Goal: Information Seeking & Learning: Find specific fact

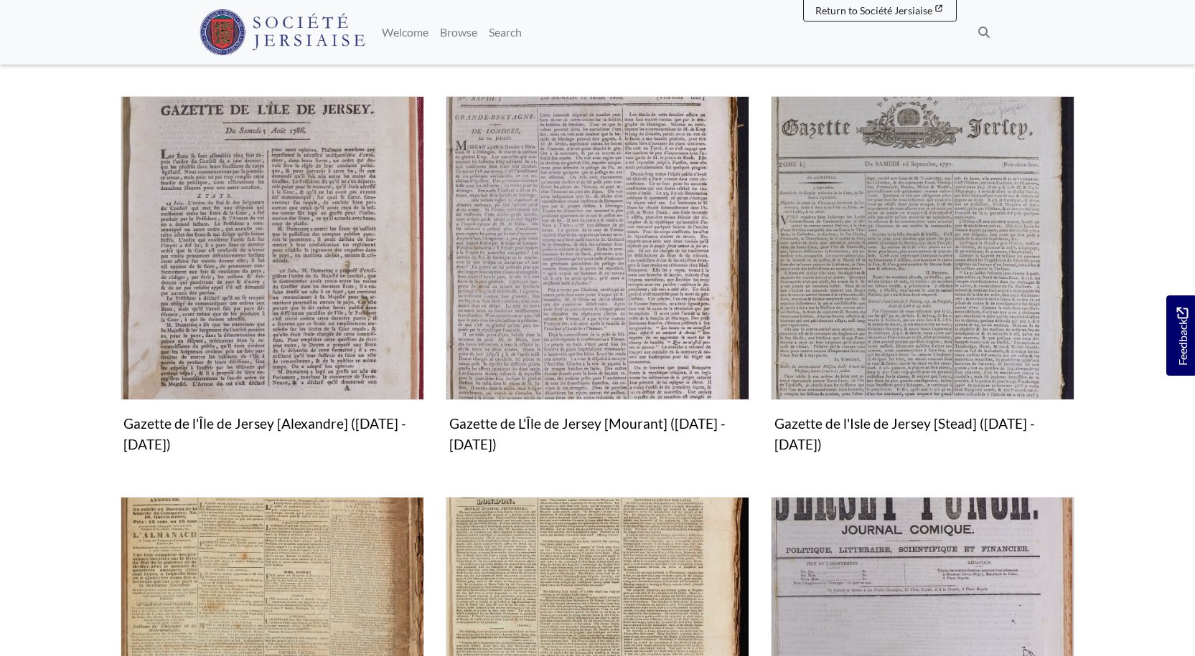
scroll to position [810, 0]
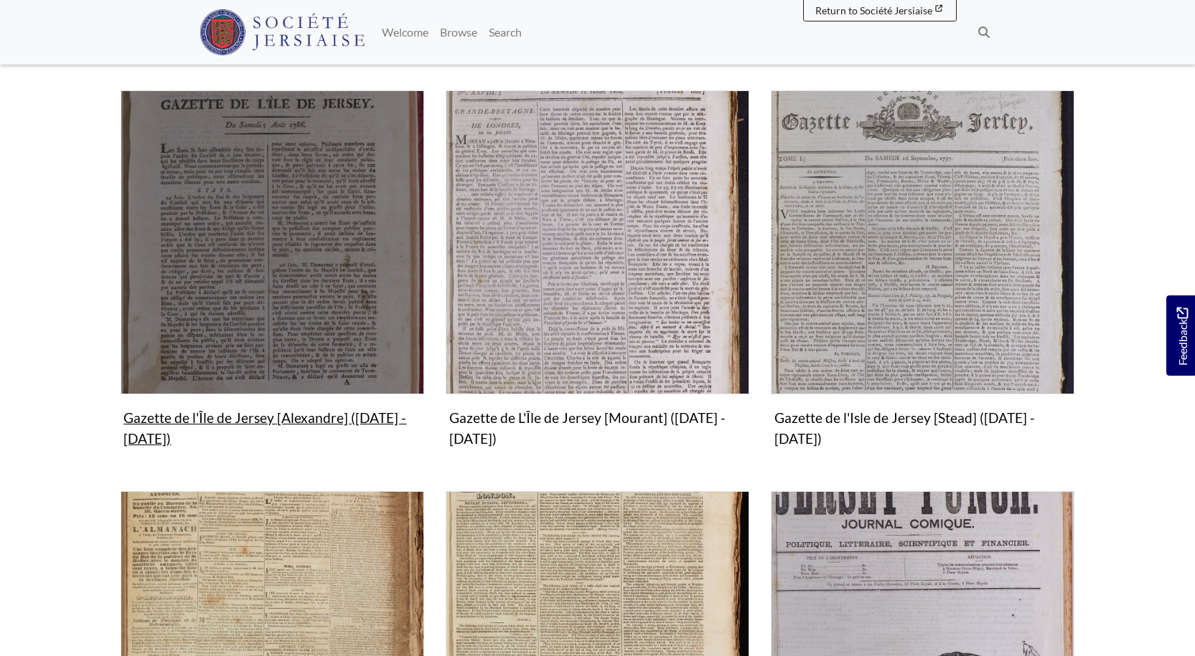
click at [255, 286] on img "Subcollection" at bounding box center [272, 241] width 303 height 303
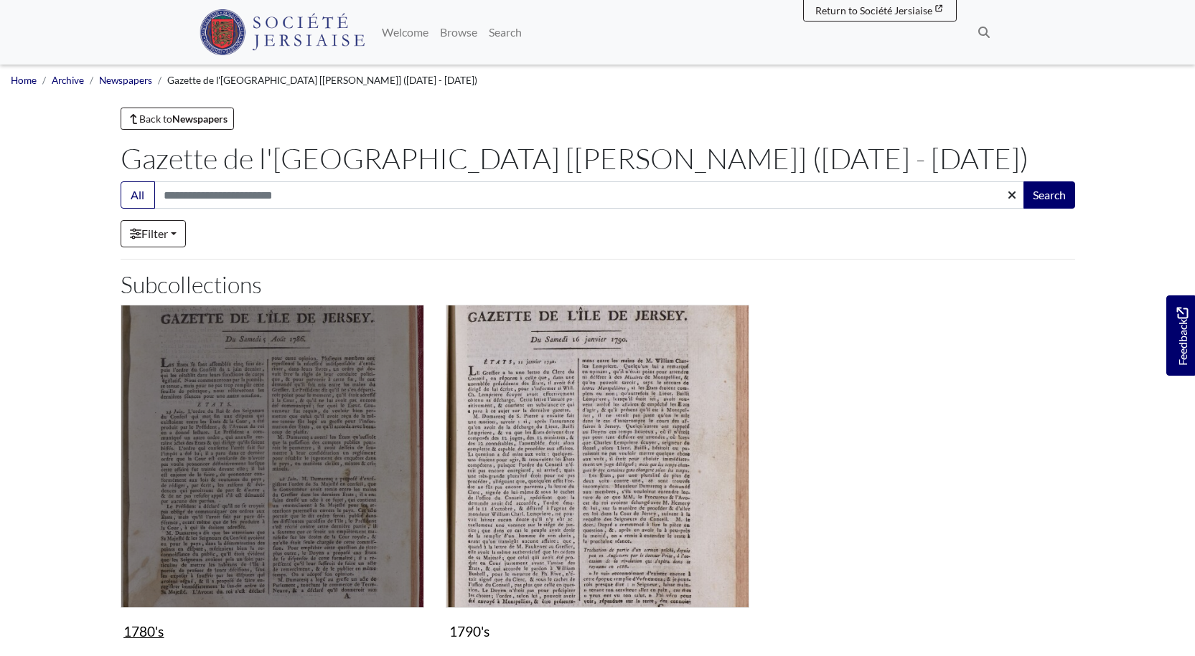
click at [287, 441] on img "Subcollection" at bounding box center [272, 456] width 303 height 303
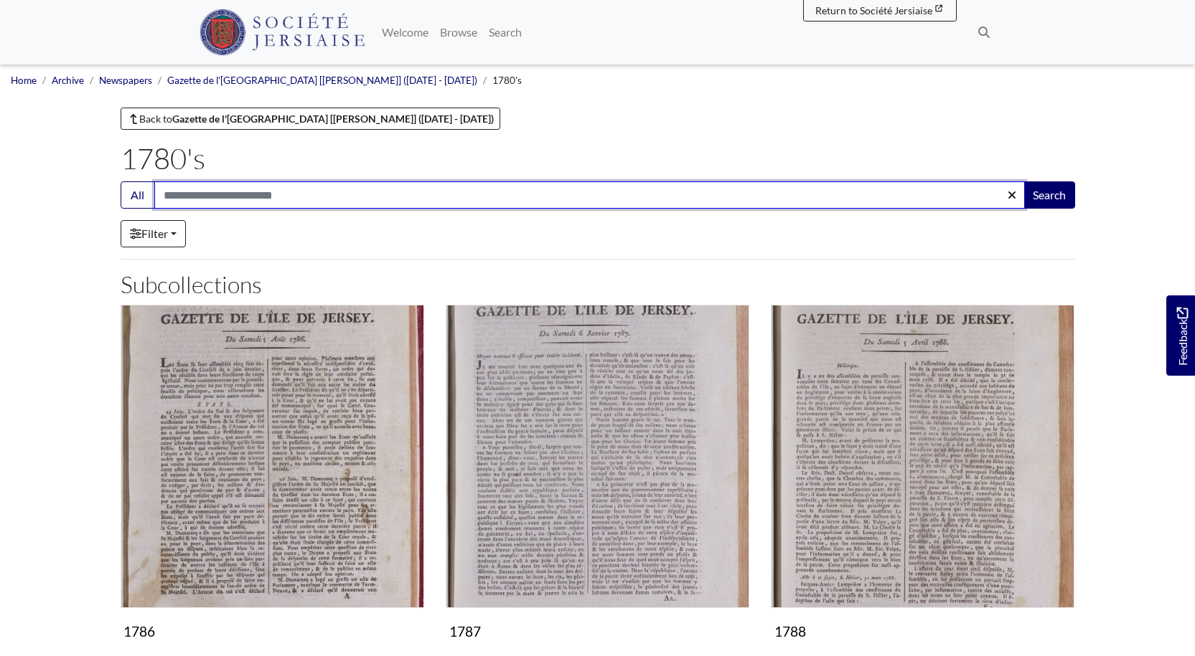
click at [235, 193] on input "Search:" at bounding box center [589, 195] width 870 height 27
type input "*****"
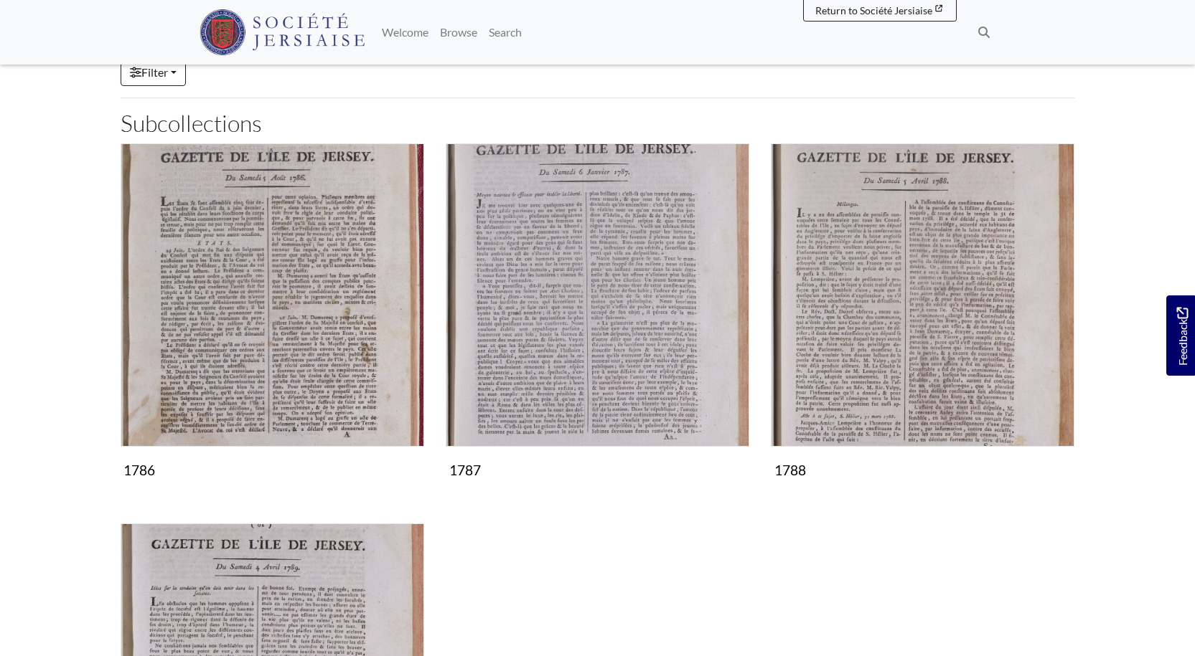
scroll to position [67, 0]
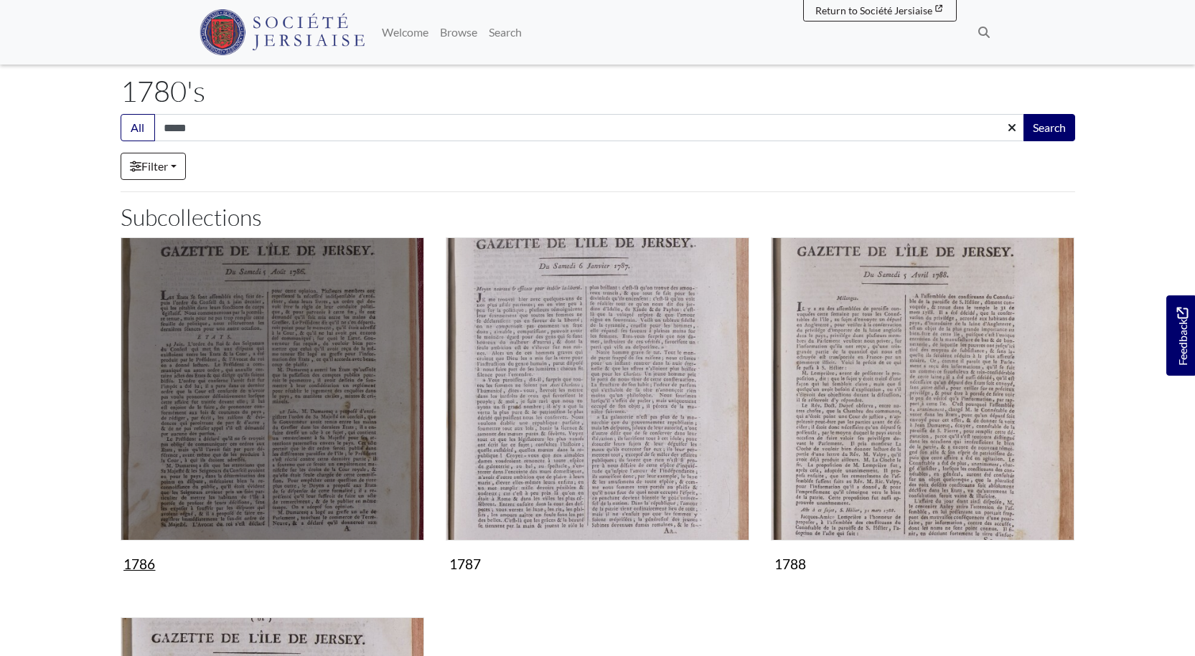
click at [302, 391] on img "Subcollection" at bounding box center [272, 388] width 303 height 303
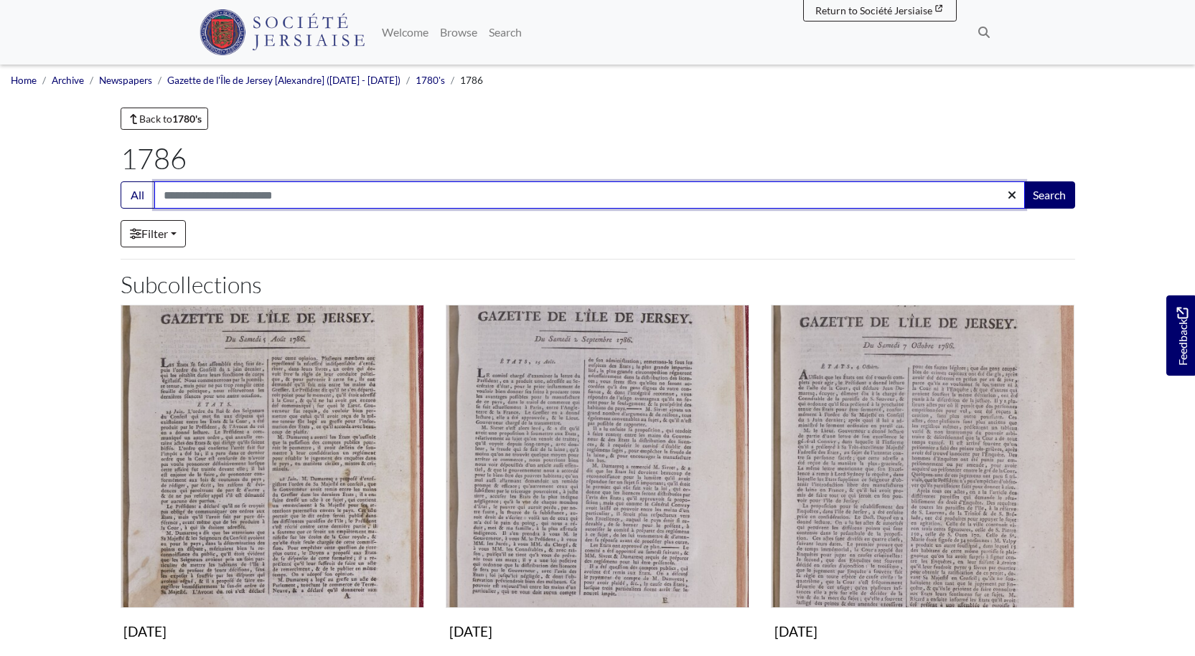
click at [250, 200] on input "Search:" at bounding box center [589, 195] width 870 height 27
type input "*****"
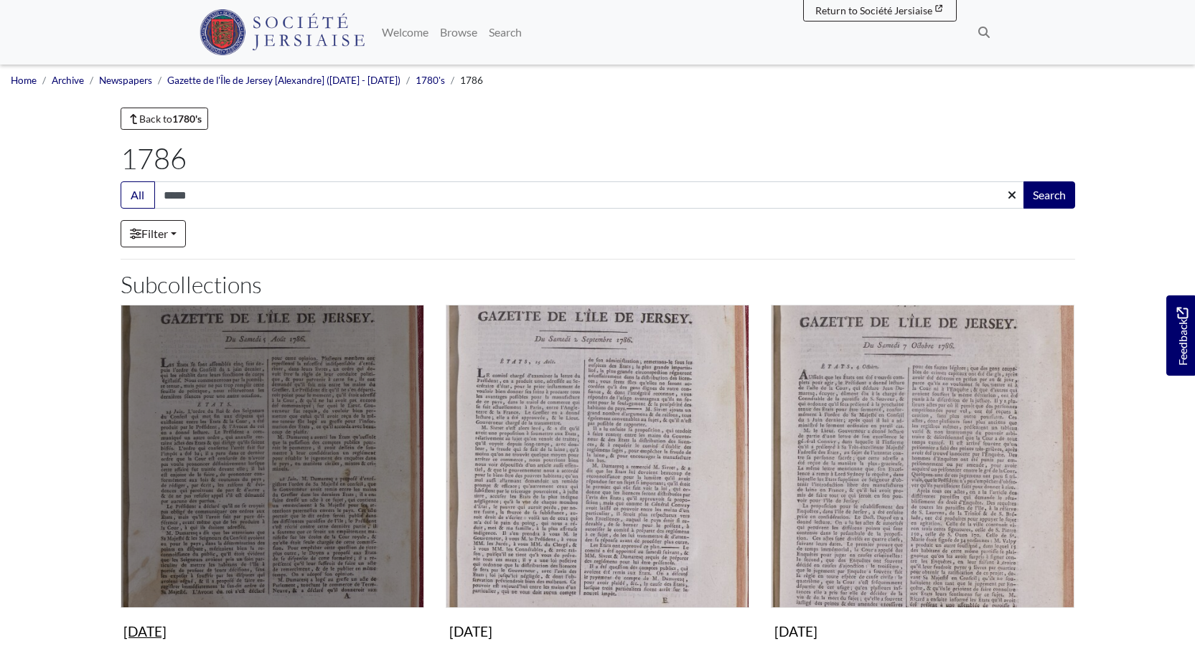
click at [249, 395] on img "Subcollection" at bounding box center [272, 456] width 303 height 303
click at [249, 393] on img "Subcollection" at bounding box center [272, 456] width 303 height 303
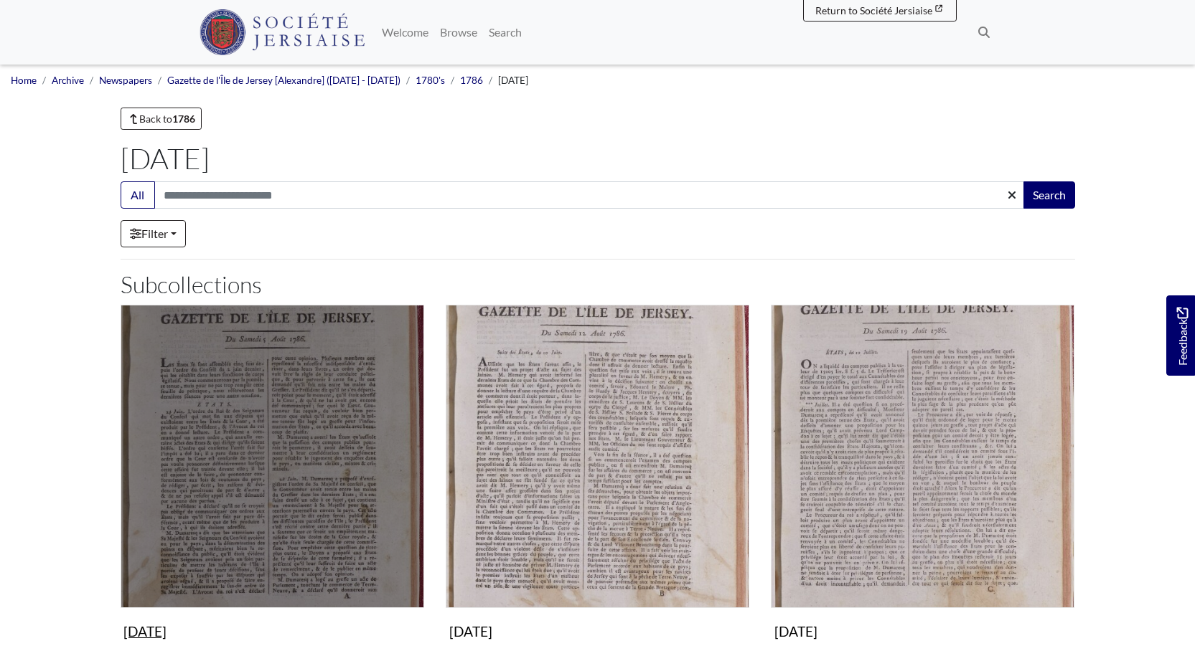
click at [246, 412] on img "Subcollection" at bounding box center [272, 456] width 303 height 303
click at [245, 411] on img "Subcollection" at bounding box center [272, 456] width 303 height 303
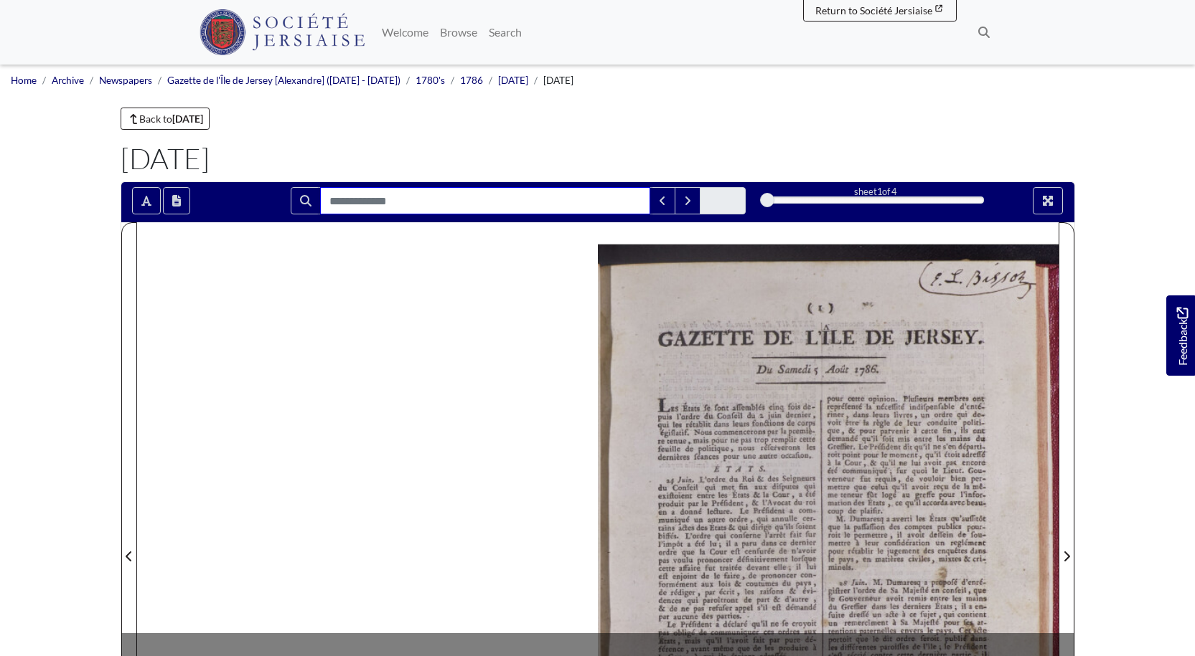
click at [404, 194] on input "Search for" at bounding box center [485, 200] width 330 height 27
click at [405, 199] on input "Search for" at bounding box center [485, 200] width 330 height 27
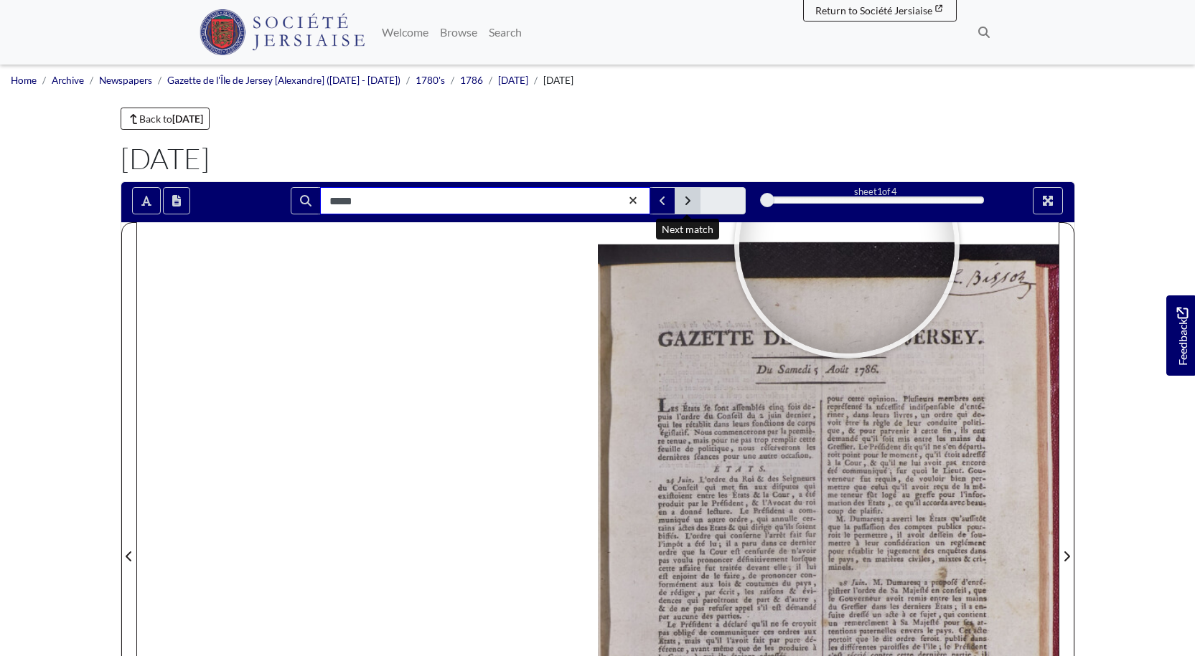
type input "*****"
click at [682, 197] on button "Next Match" at bounding box center [687, 200] width 26 height 27
click at [682, 198] on button "Next Match" at bounding box center [687, 200] width 26 height 27
click at [687, 200] on icon "Next Match" at bounding box center [687, 200] width 7 height 11
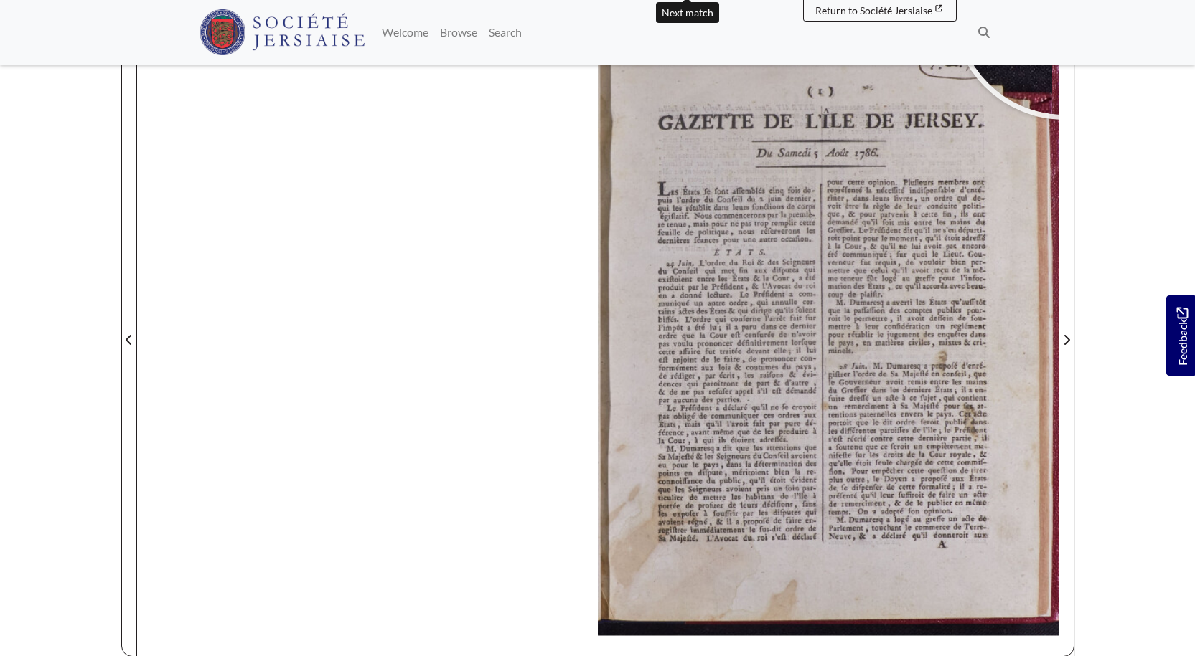
scroll to position [233, 0]
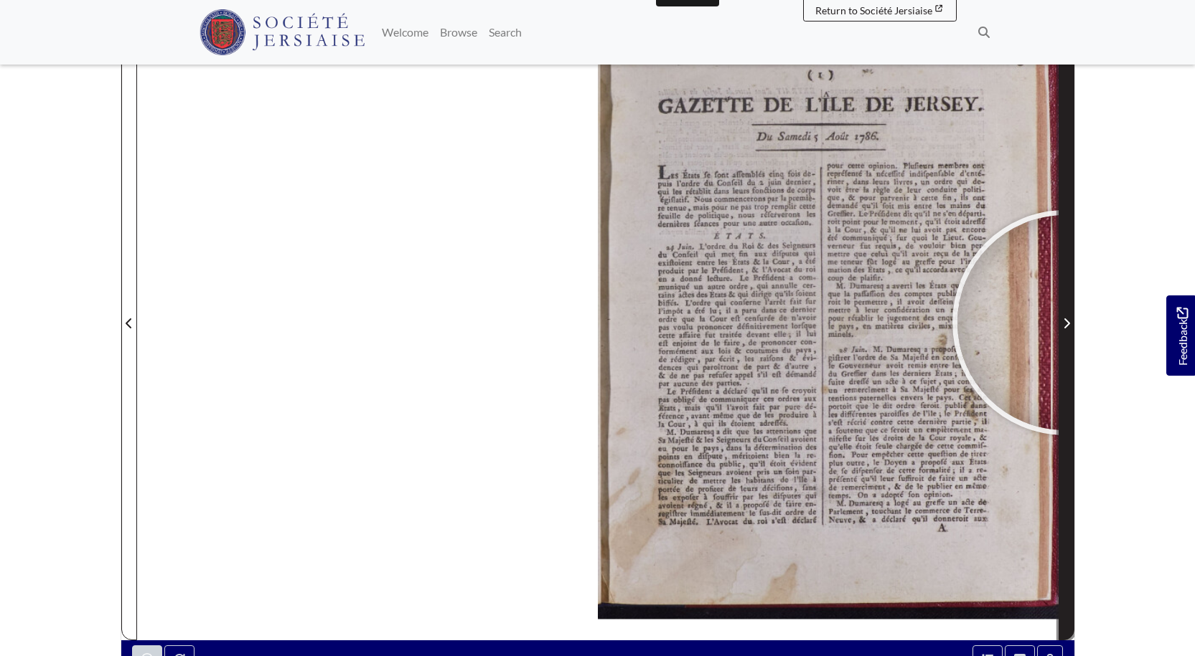
click at [1065, 322] on icon "Next Page" at bounding box center [1066, 323] width 7 height 11
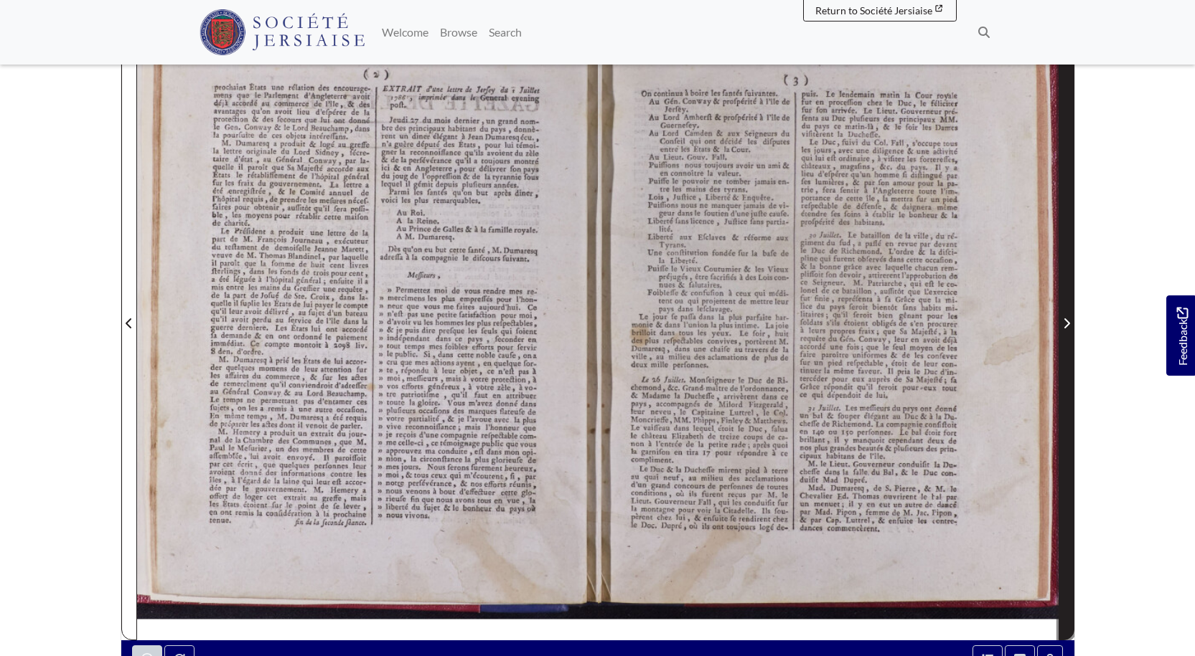
click at [1065, 325] on icon "Next Page" at bounding box center [1066, 323] width 7 height 11
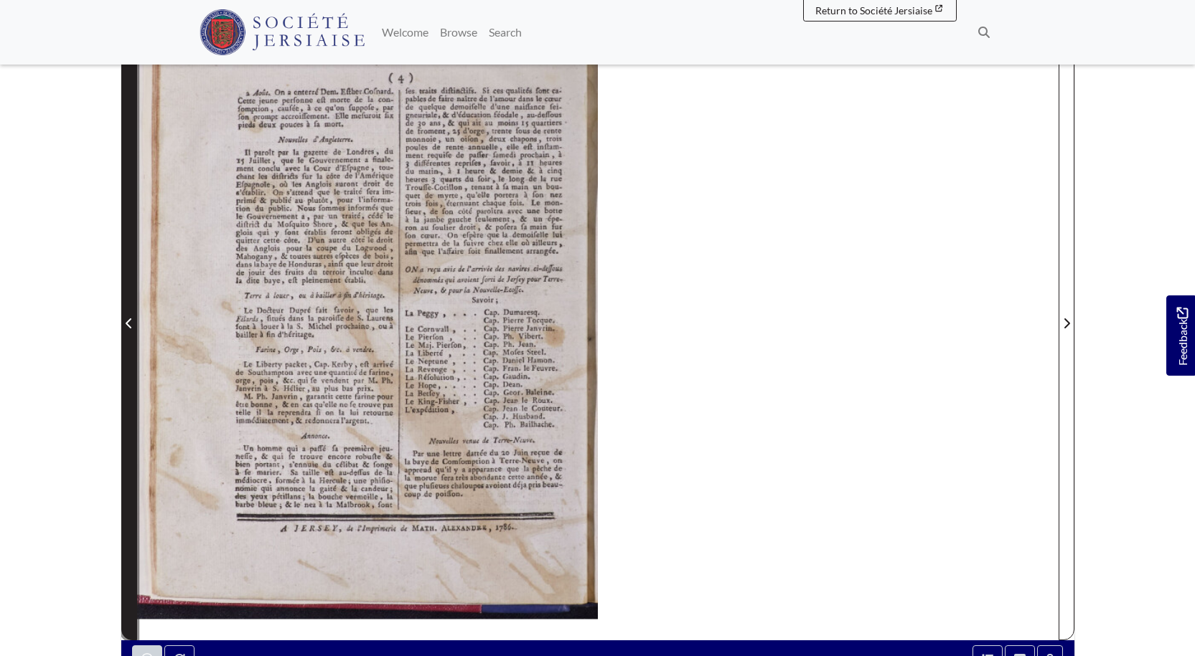
click at [128, 318] on icon "Previous Page" at bounding box center [129, 323] width 7 height 11
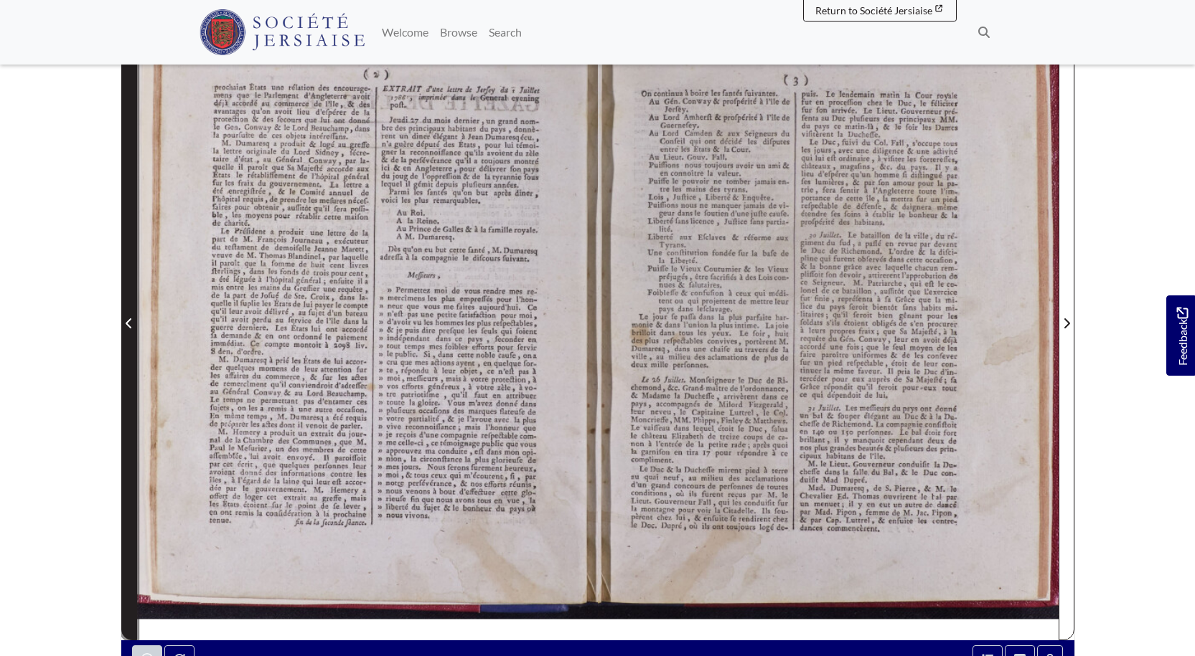
click at [128, 318] on icon "Previous Page" at bounding box center [129, 323] width 7 height 11
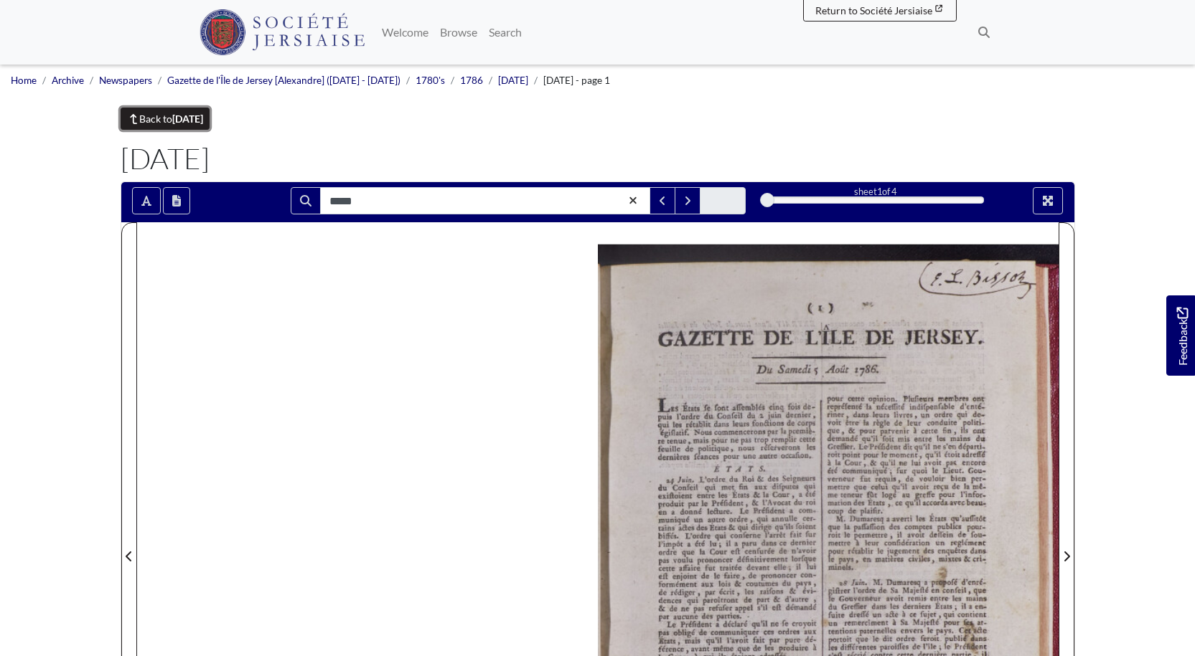
click at [191, 118] on strong "August 1786" at bounding box center [187, 119] width 31 height 12
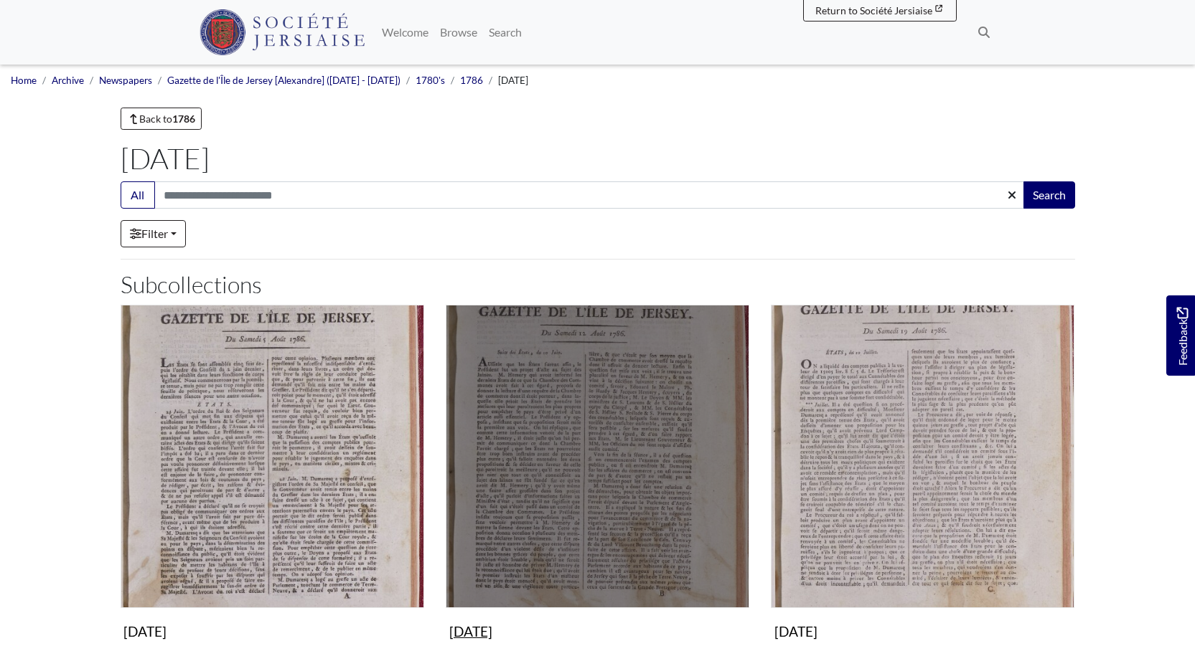
click at [621, 545] on img "Subcollection" at bounding box center [597, 456] width 303 height 303
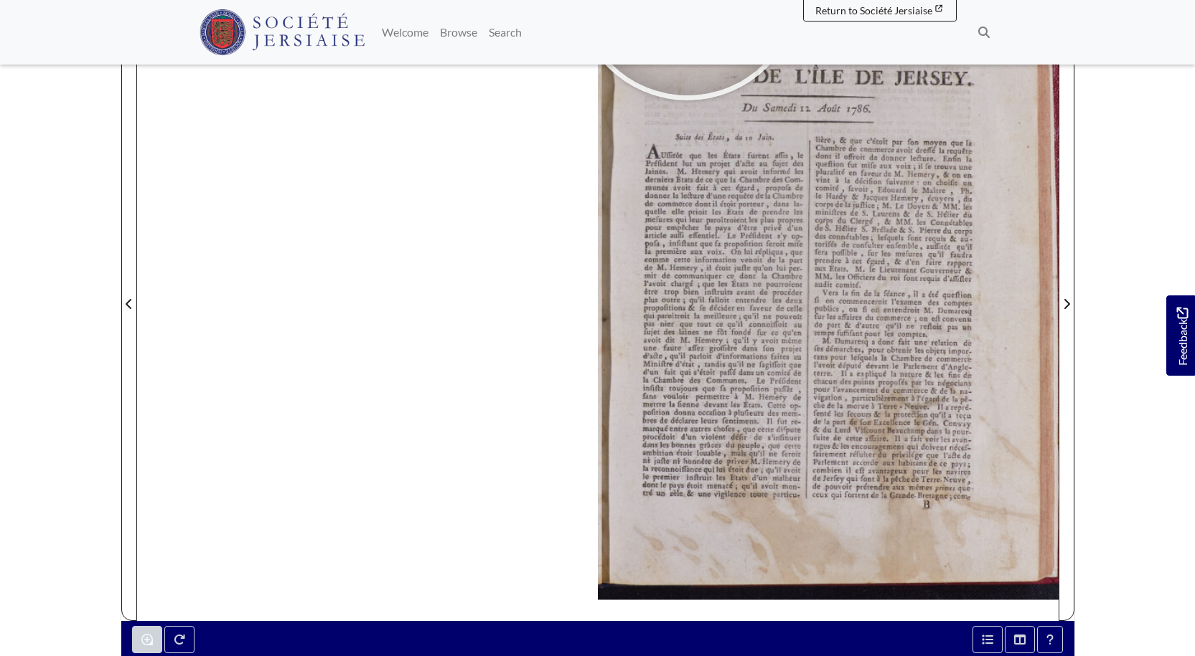
scroll to position [254, 0]
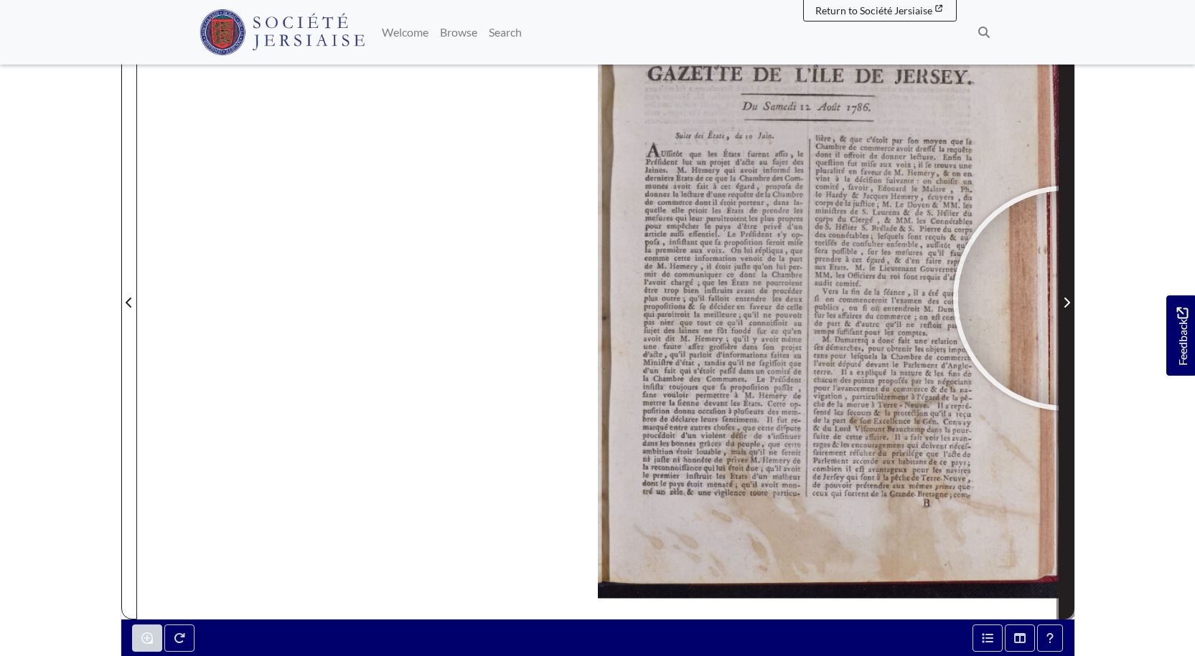
click at [1065, 298] on icon "Next Page" at bounding box center [1066, 302] width 7 height 11
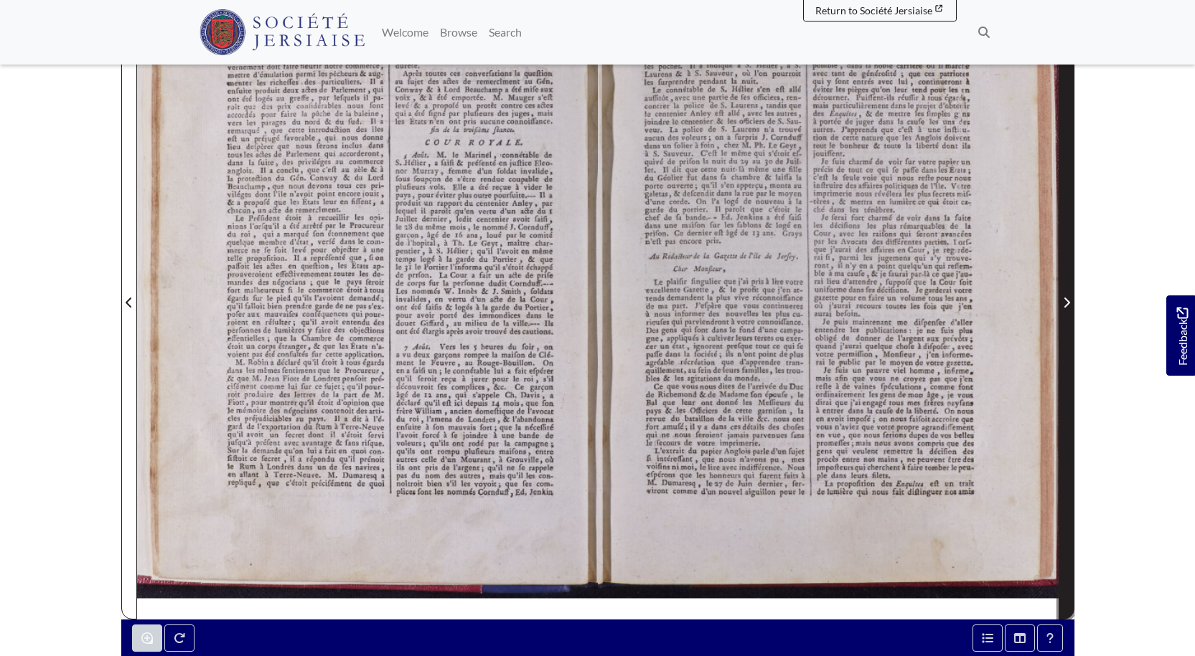
click at [1065, 298] on icon "Next Page" at bounding box center [1066, 302] width 7 height 11
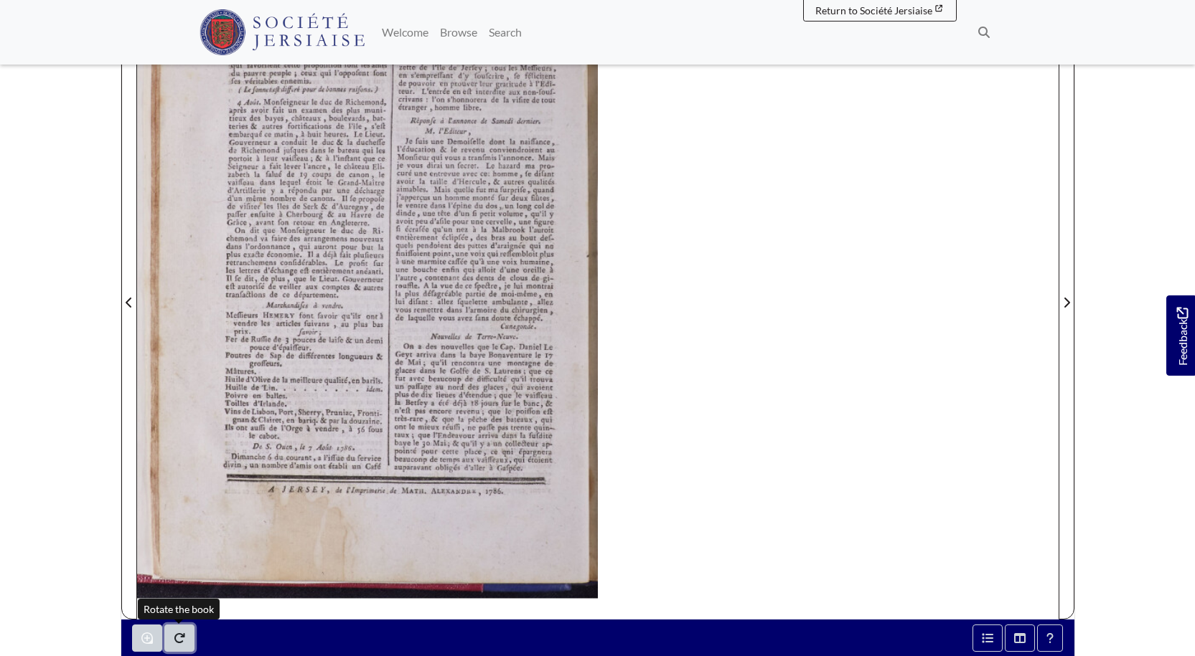
click at [174, 630] on button "Rotate the book" at bounding box center [179, 638] width 30 height 27
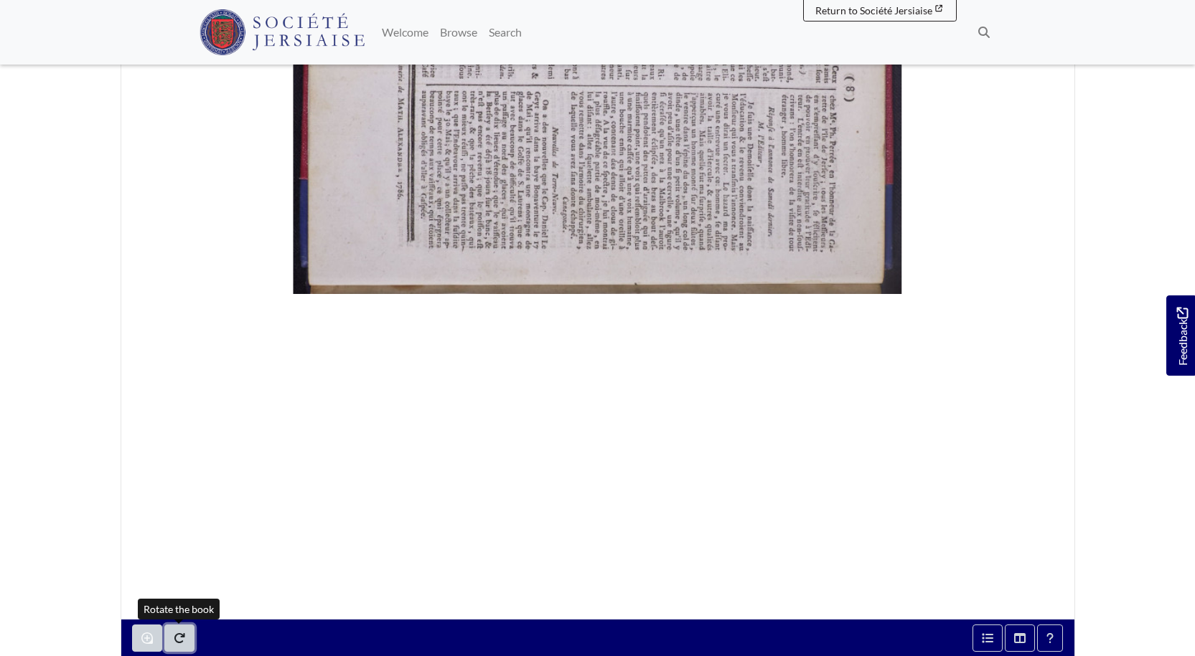
click at [183, 636] on icon "Rotate the book" at bounding box center [179, 639] width 11 height 10
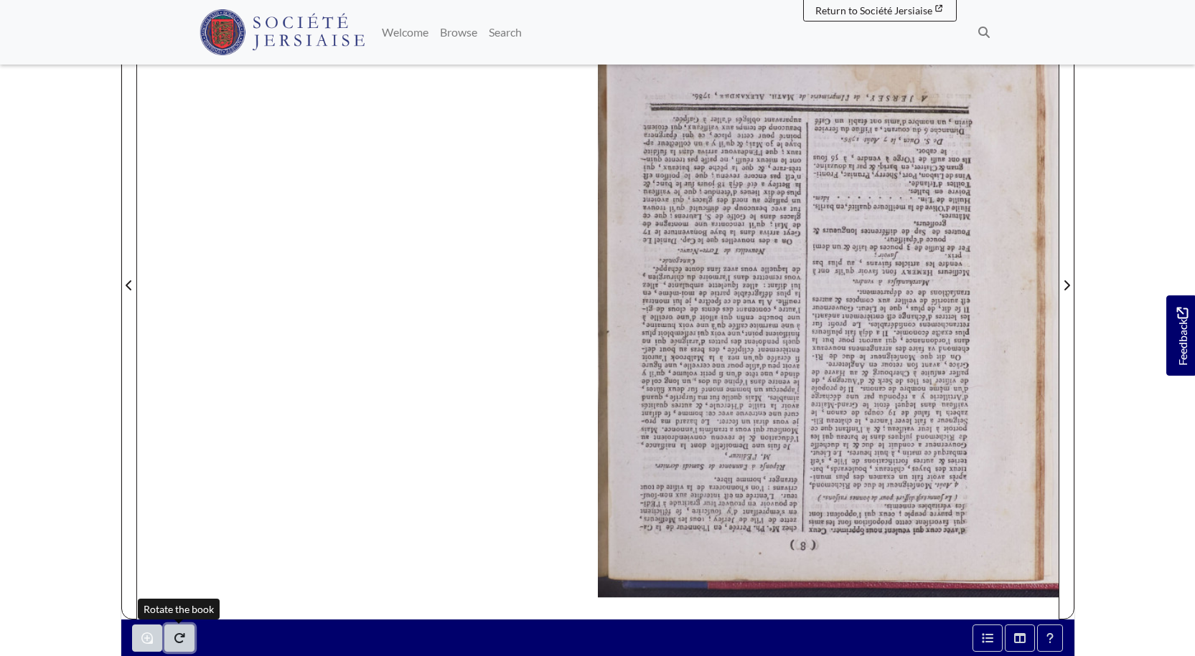
click at [183, 635] on icon "Rotate the book" at bounding box center [179, 638] width 11 height 11
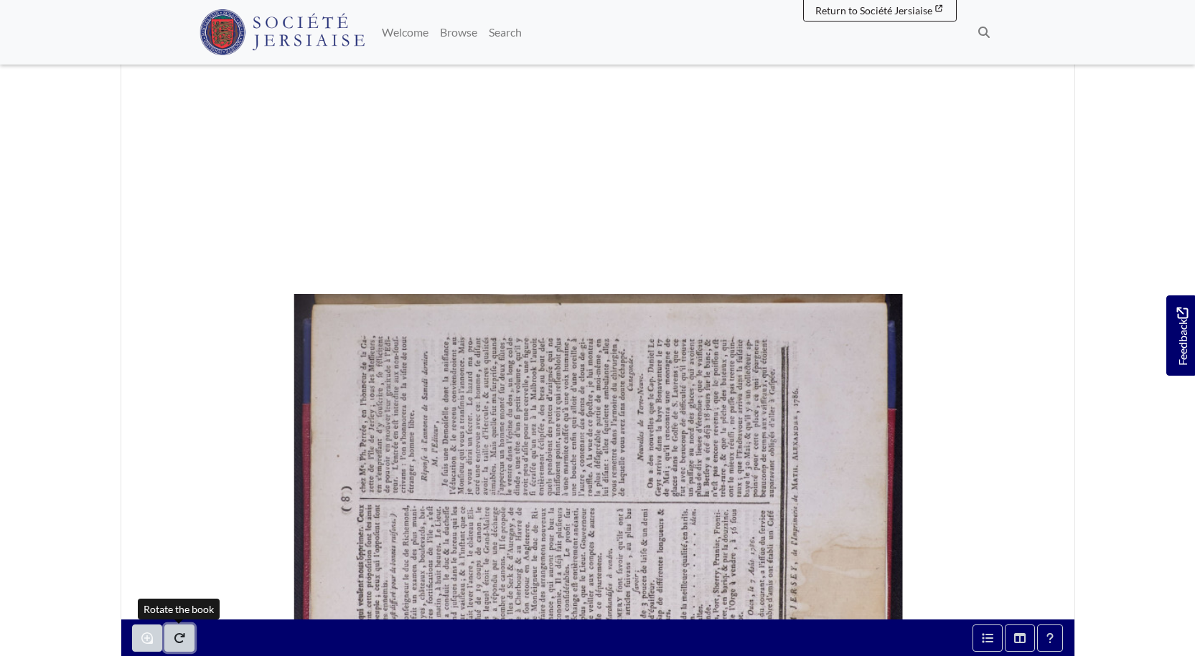
click at [183, 635] on icon "Rotate the book" at bounding box center [179, 638] width 11 height 11
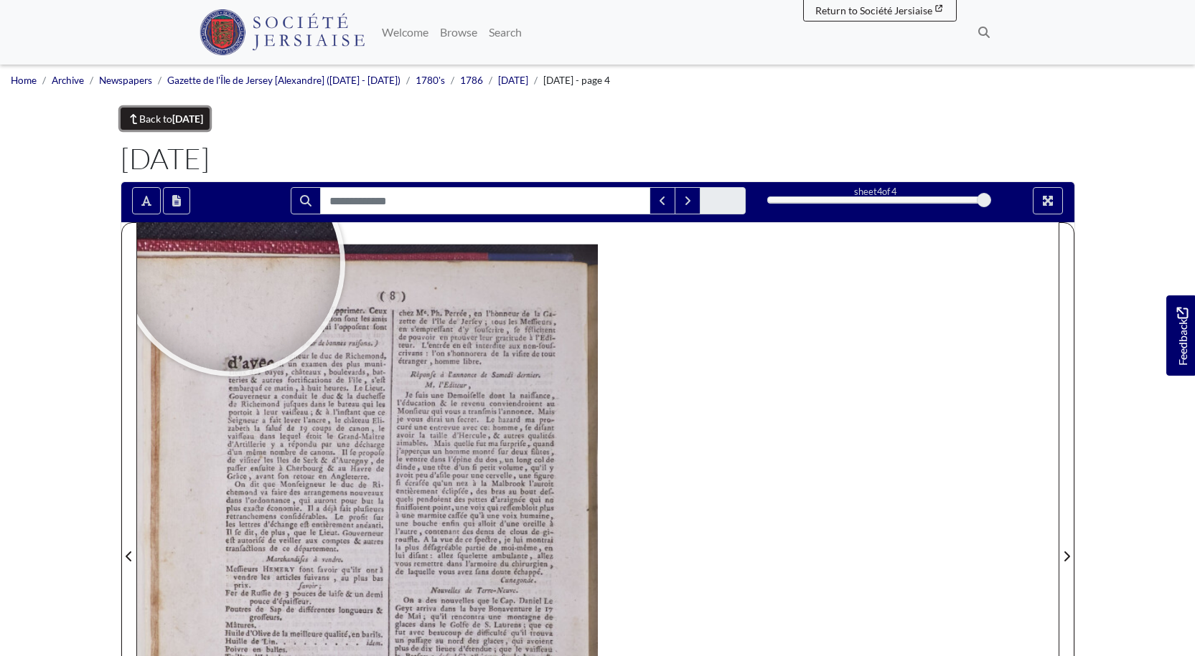
click at [162, 118] on link "Back to August 1786" at bounding box center [166, 119] width 90 height 22
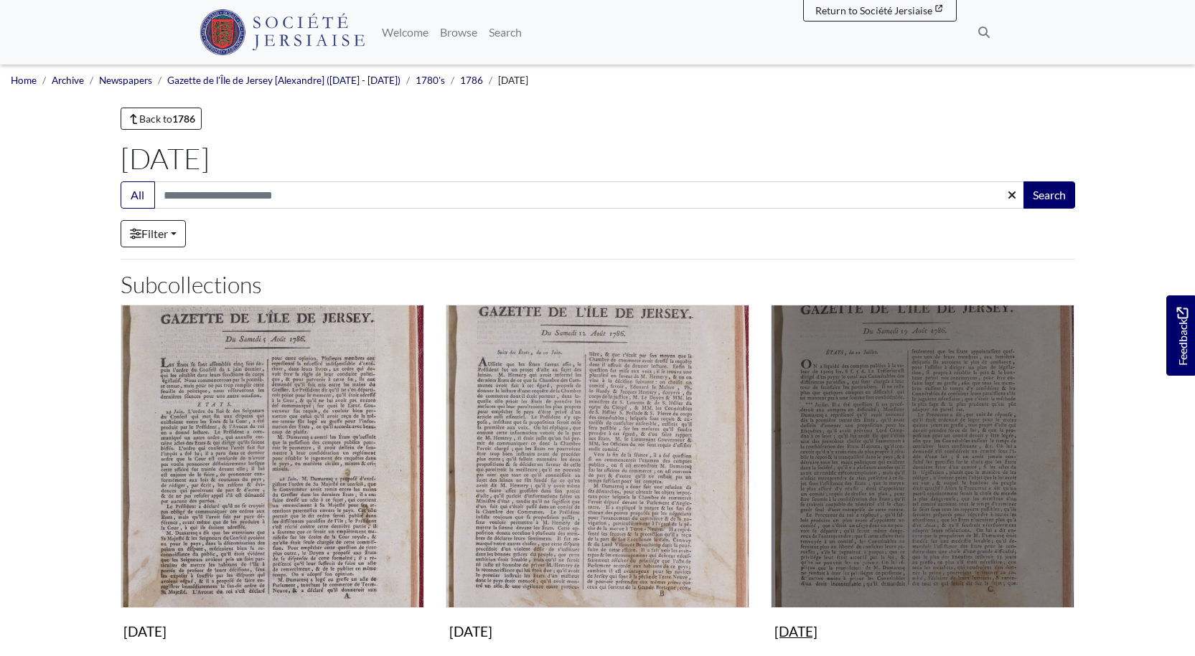
click at [883, 560] on img "Subcollection" at bounding box center [922, 456] width 303 height 303
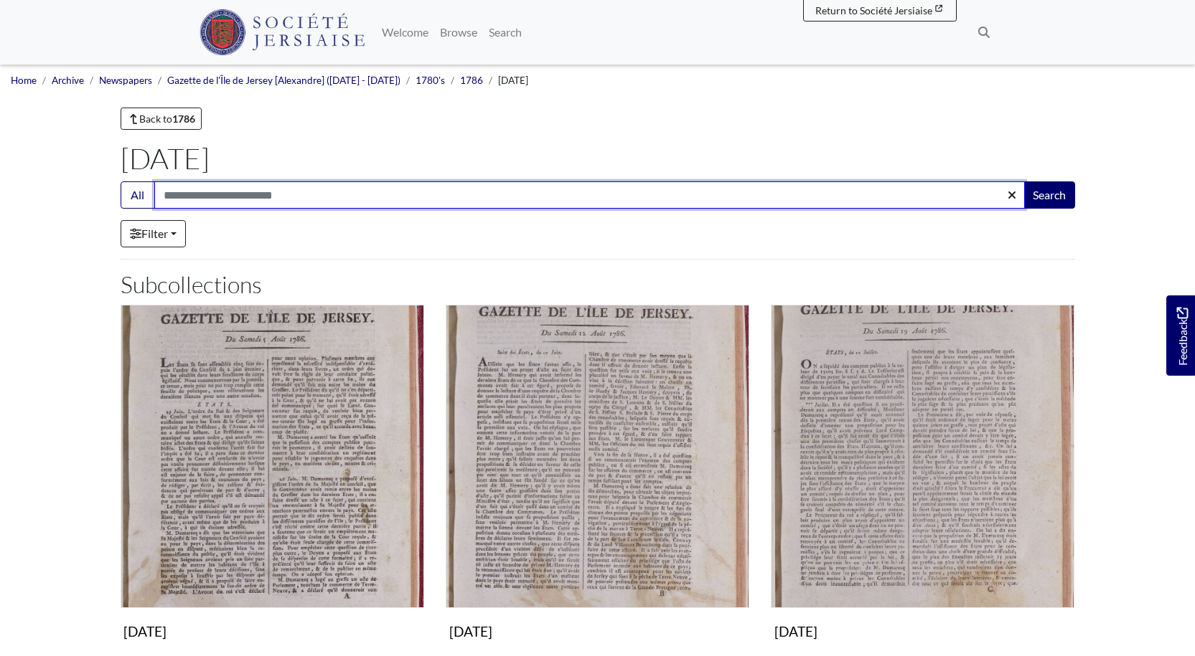
click at [196, 197] on input "Search:" at bounding box center [589, 195] width 870 height 27
type input "*****"
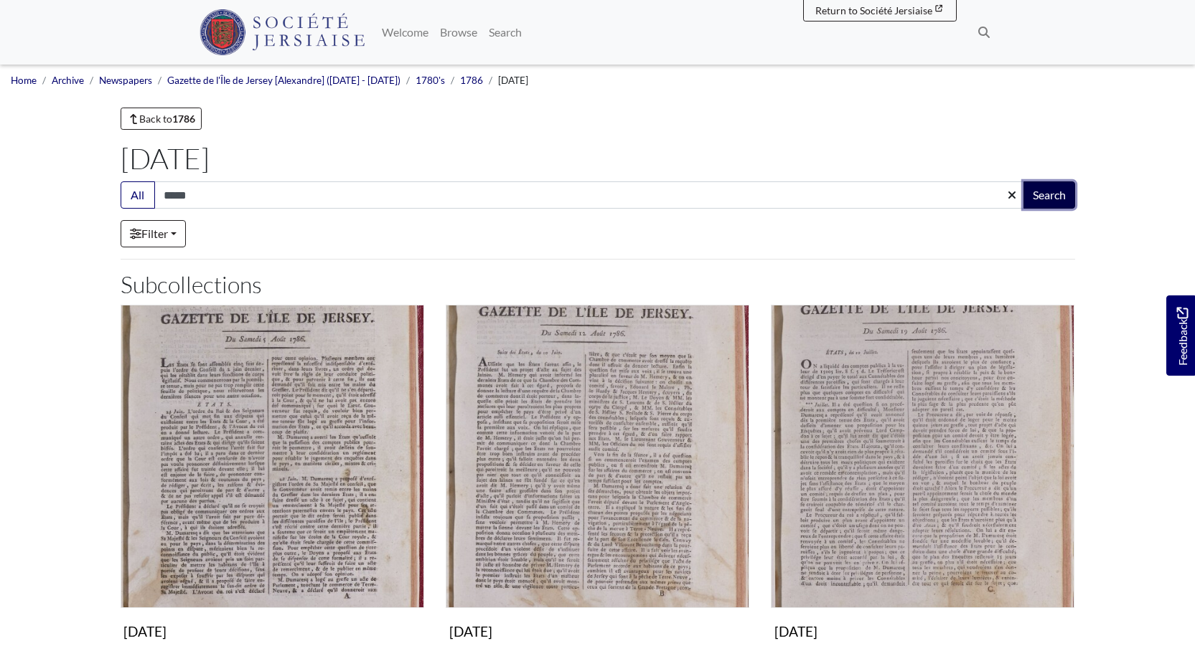
click at [1040, 191] on button "Search" at bounding box center [1049, 195] width 52 height 27
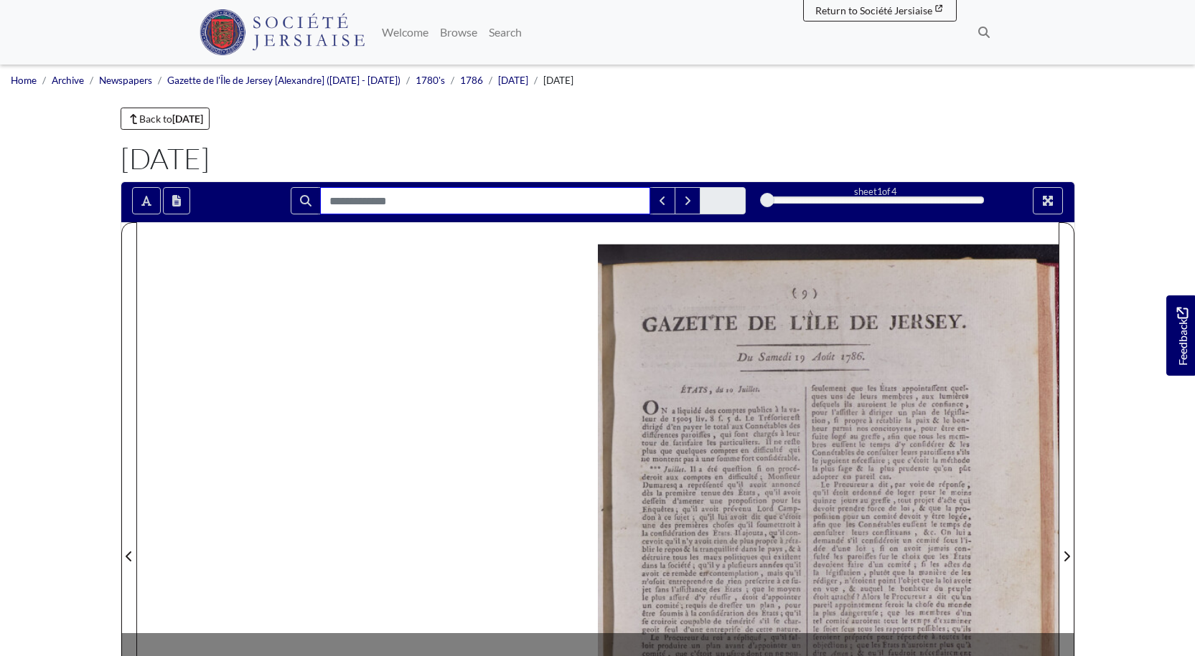
click at [392, 196] on input "Search for" at bounding box center [485, 200] width 330 height 27
type input "*****"
click at [450, 294] on div at bounding box center [597, 547] width 921 height 651
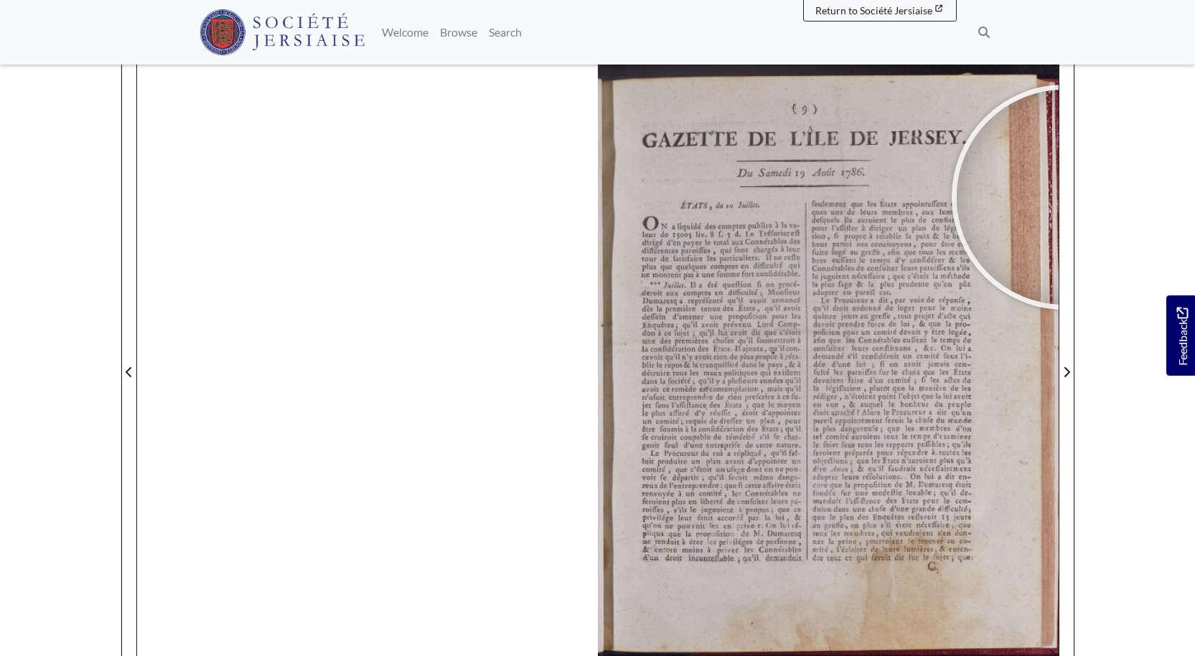
scroll to position [192, 0]
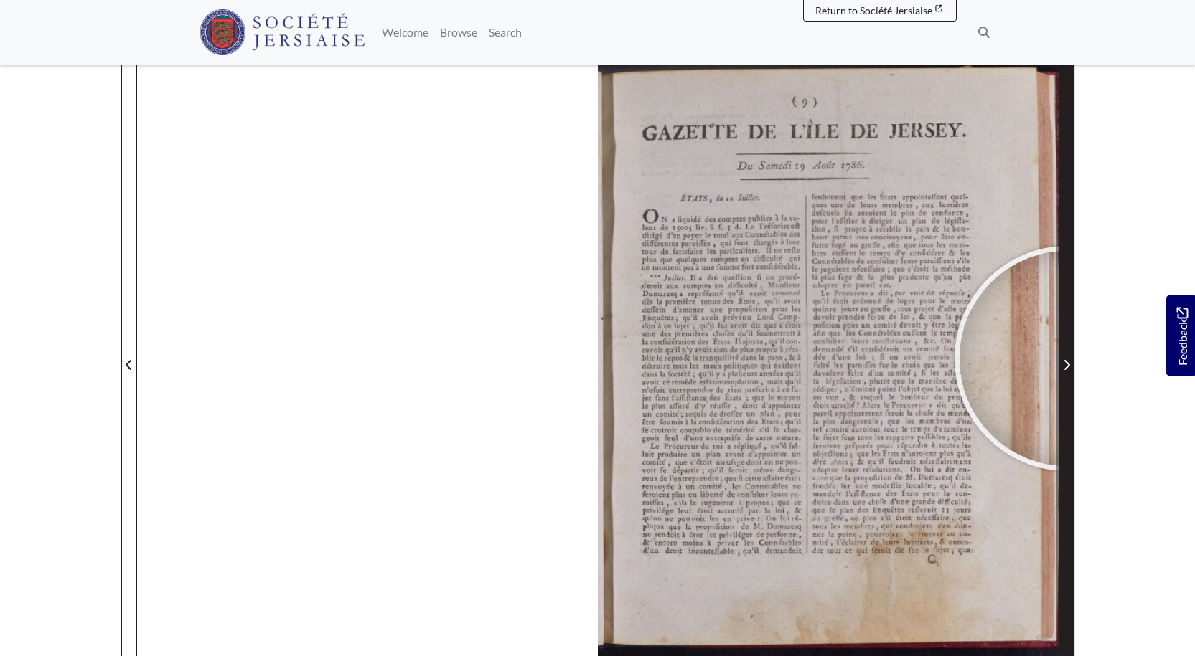
click at [1067, 359] on span "Next Page" at bounding box center [1066, 365] width 14 height 17
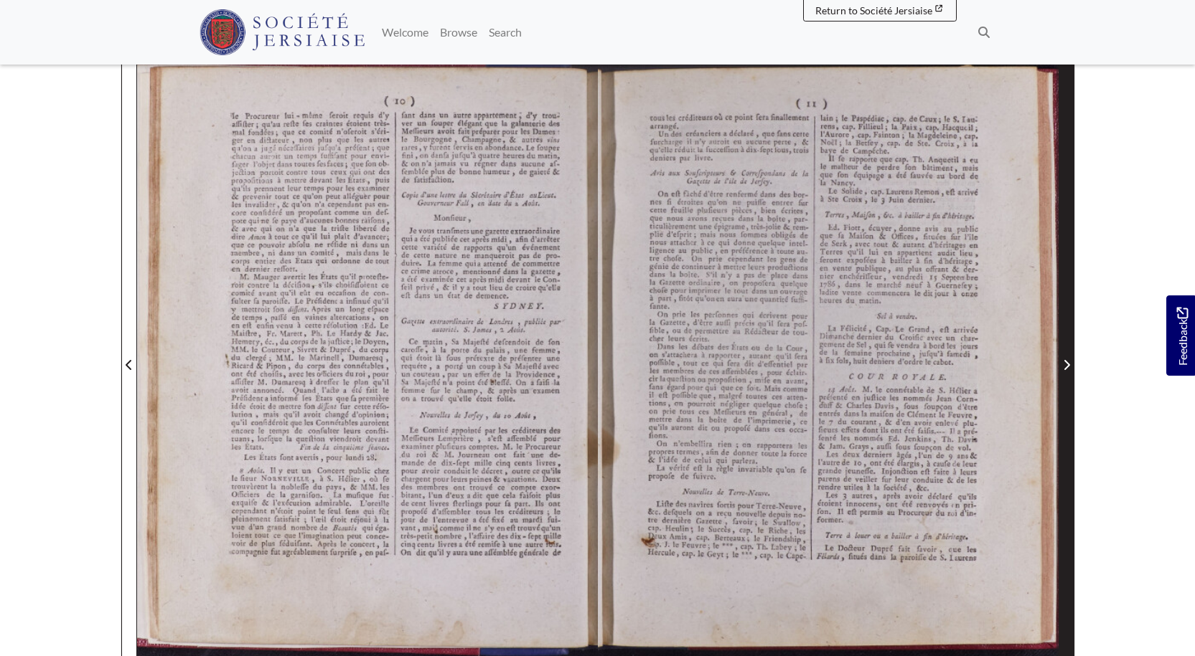
click at [1067, 359] on span "Next Page" at bounding box center [1066, 365] width 14 height 17
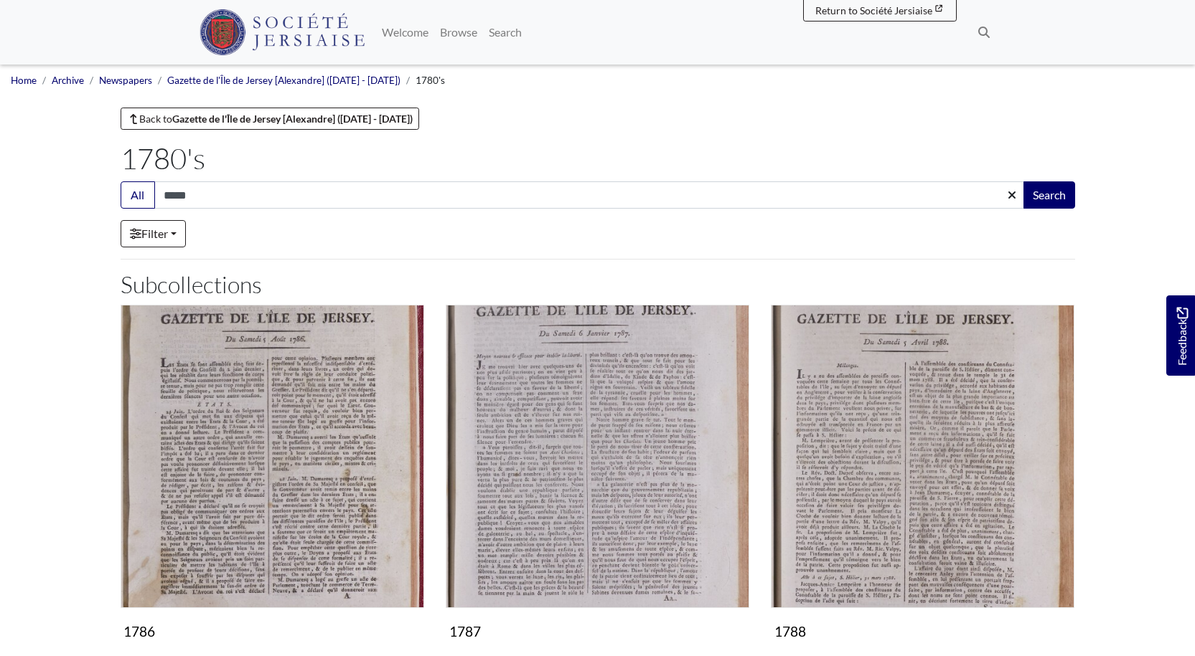
scroll to position [67, 0]
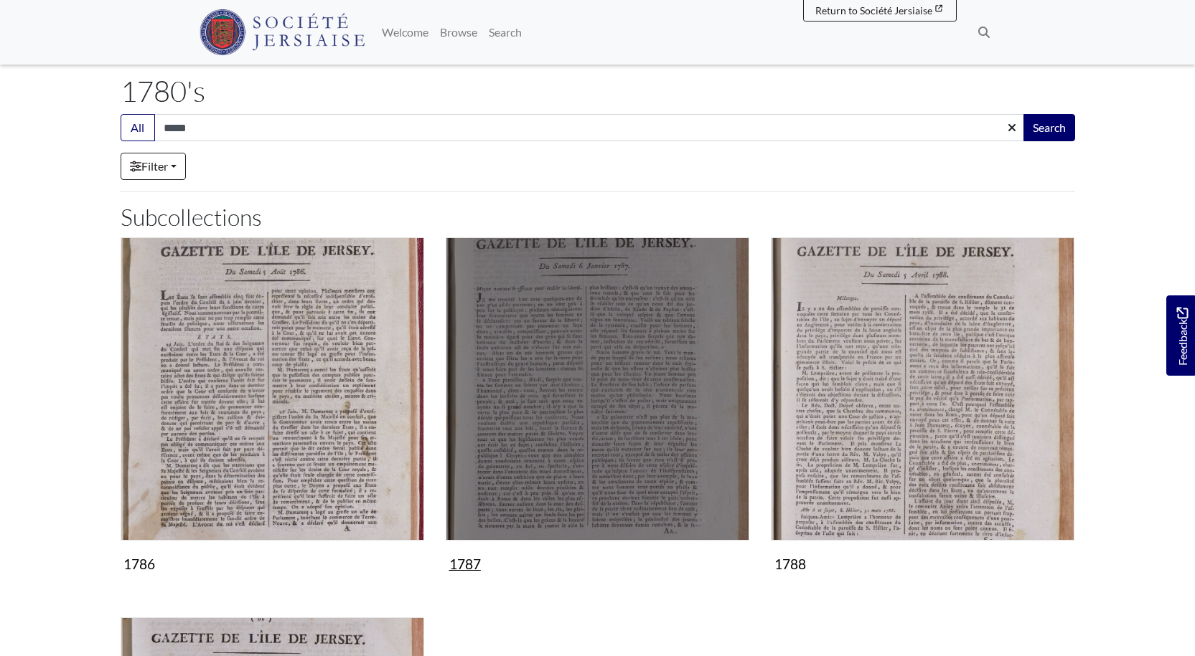
click at [603, 377] on img "Subcollection" at bounding box center [597, 388] width 303 height 303
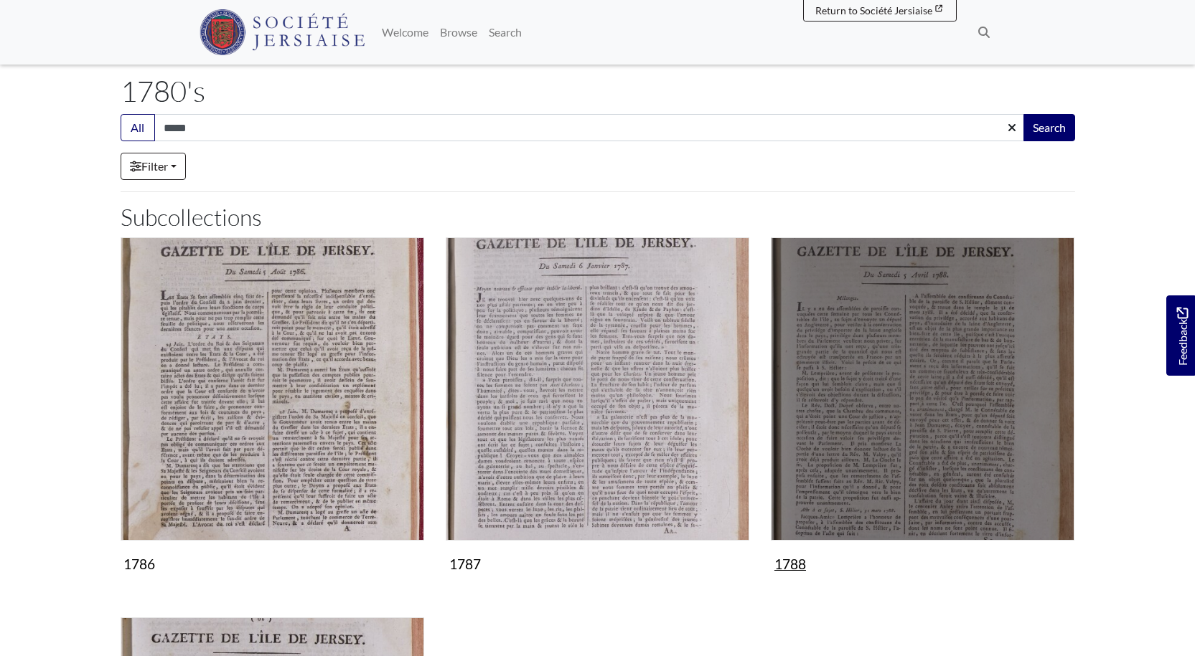
click at [973, 462] on img "Subcollection" at bounding box center [922, 388] width 303 height 303
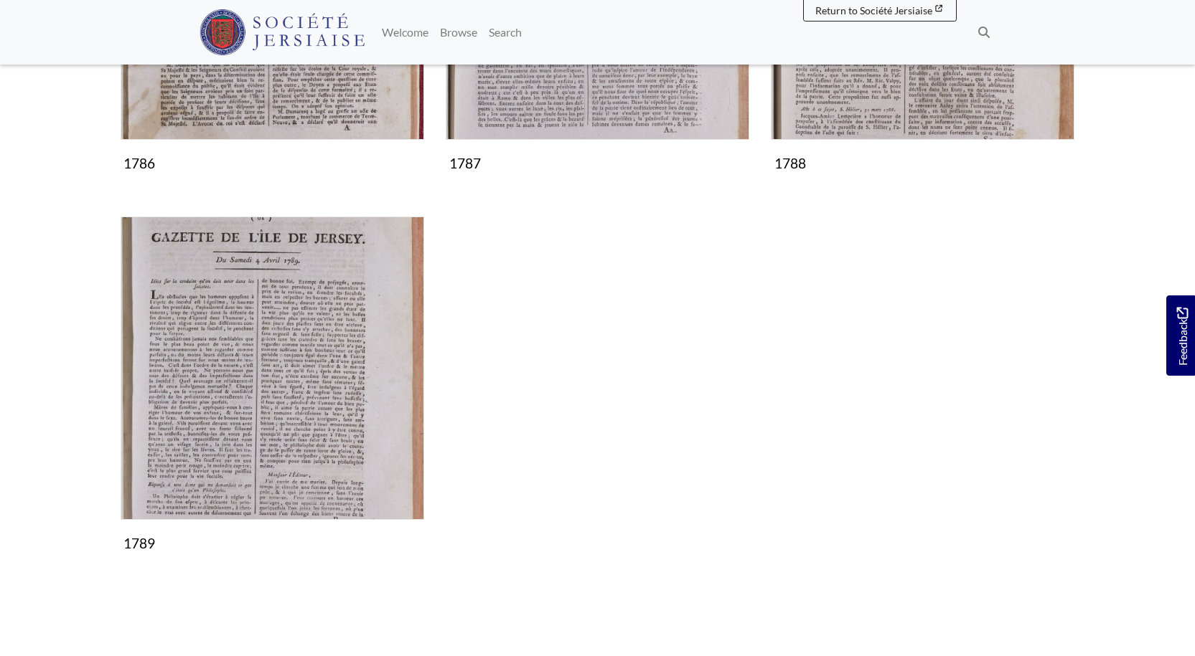
scroll to position [470, 0]
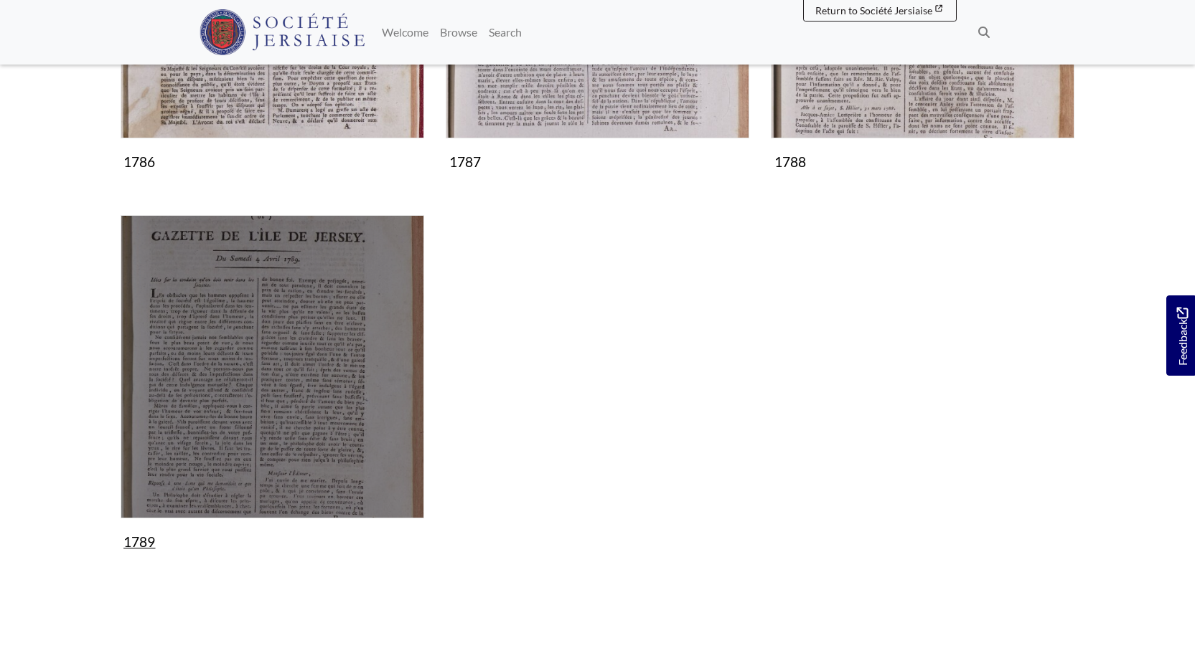
click at [299, 413] on img "Subcollection" at bounding box center [272, 366] width 303 height 303
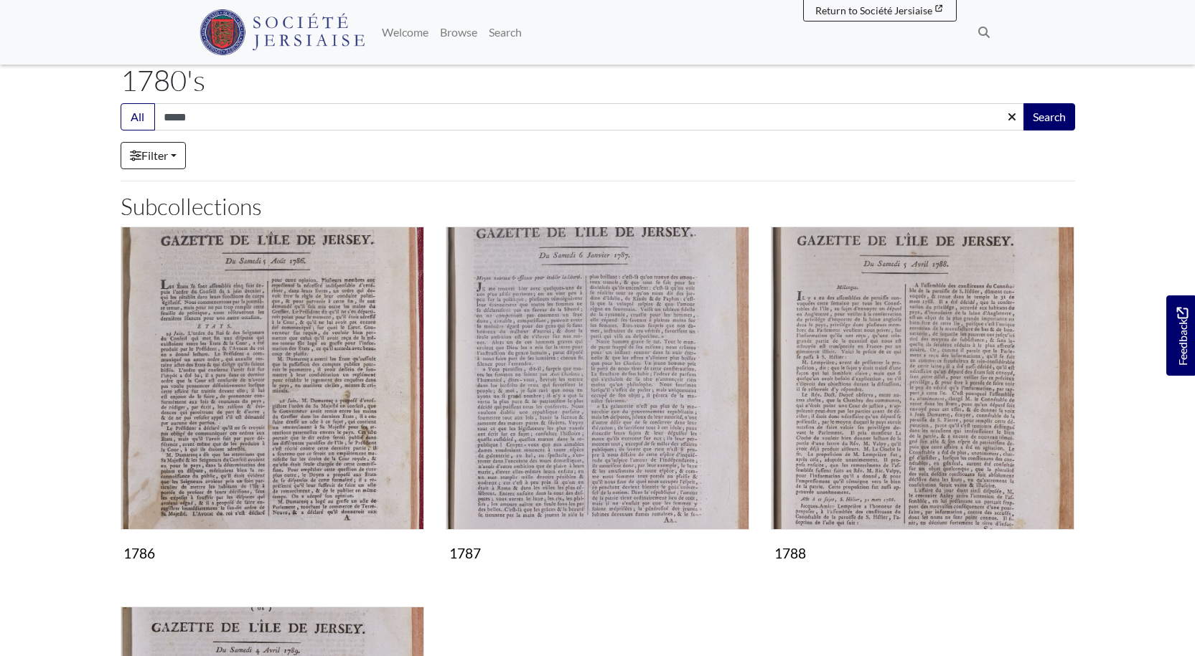
scroll to position [77, 0]
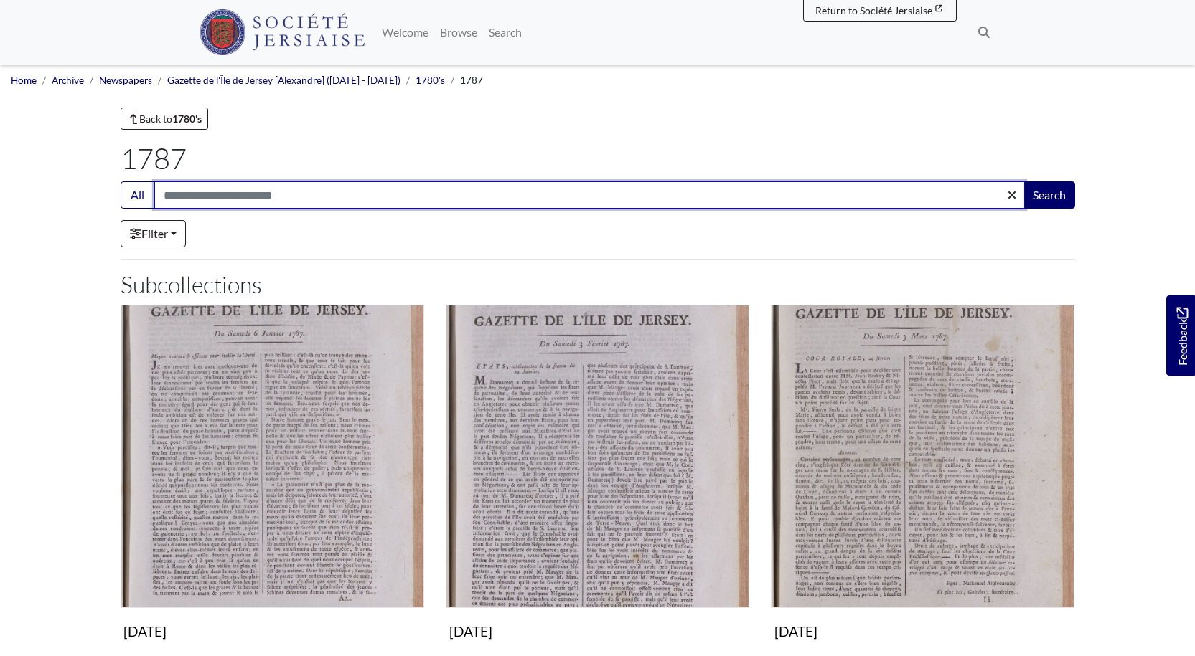
click at [222, 195] on input "Search:" at bounding box center [589, 195] width 870 height 27
type input "*****"
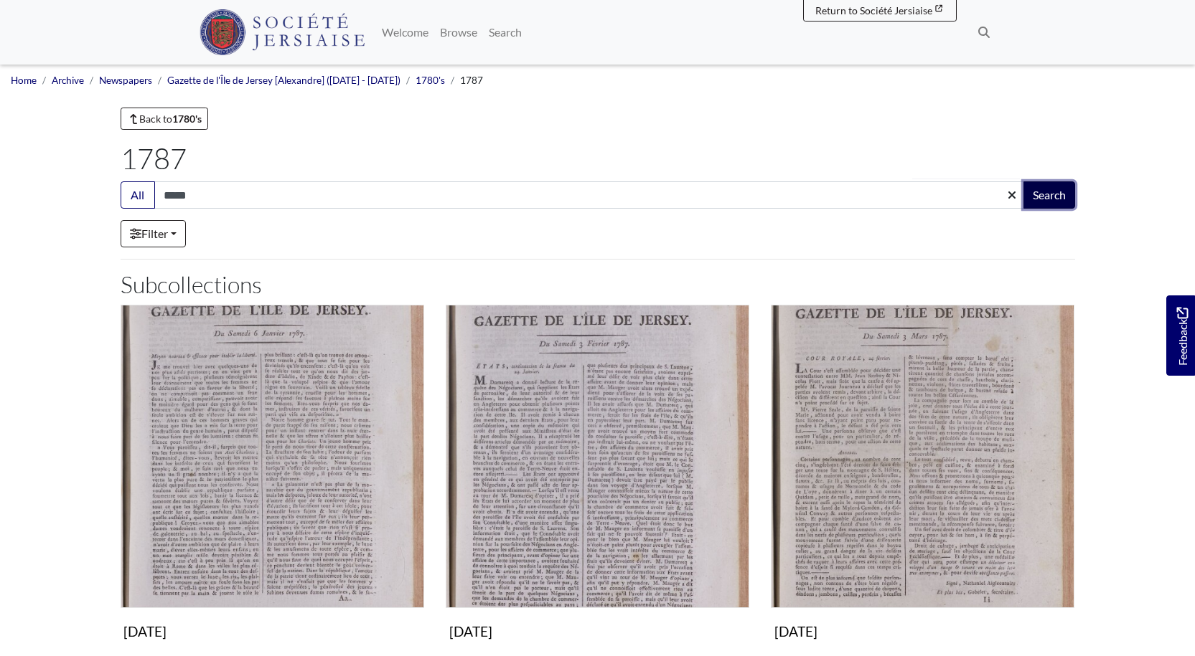
click at [1058, 192] on button "Search" at bounding box center [1049, 195] width 52 height 27
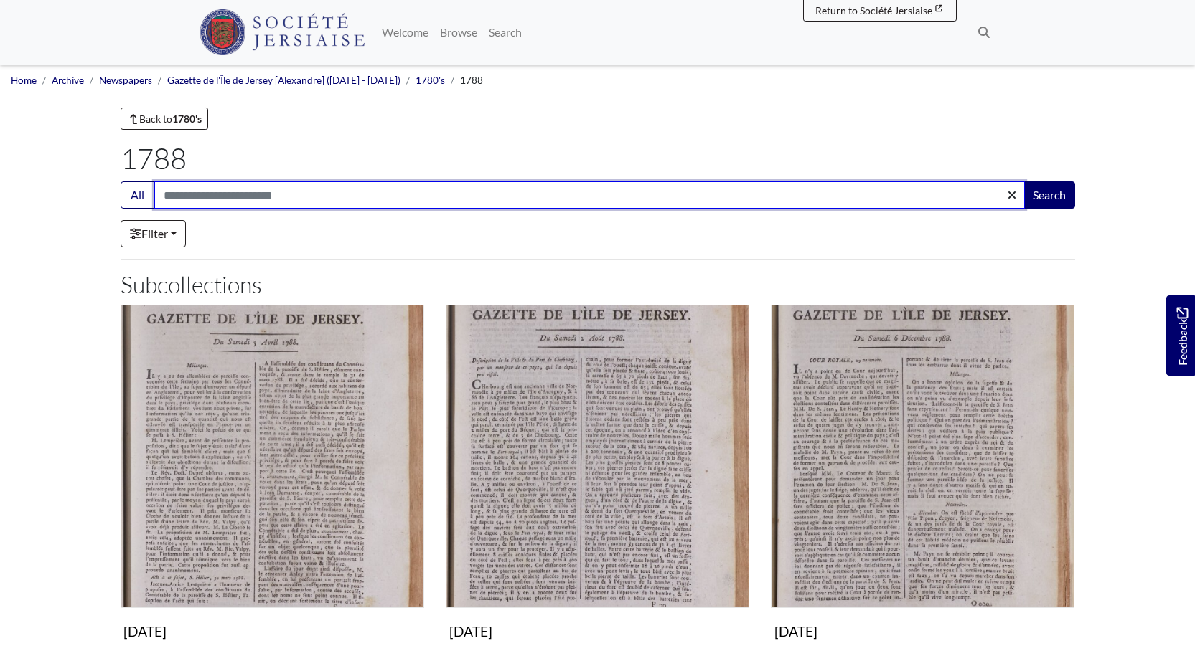
click at [254, 195] on input "Search:" at bounding box center [589, 195] width 870 height 27
type input "*****"
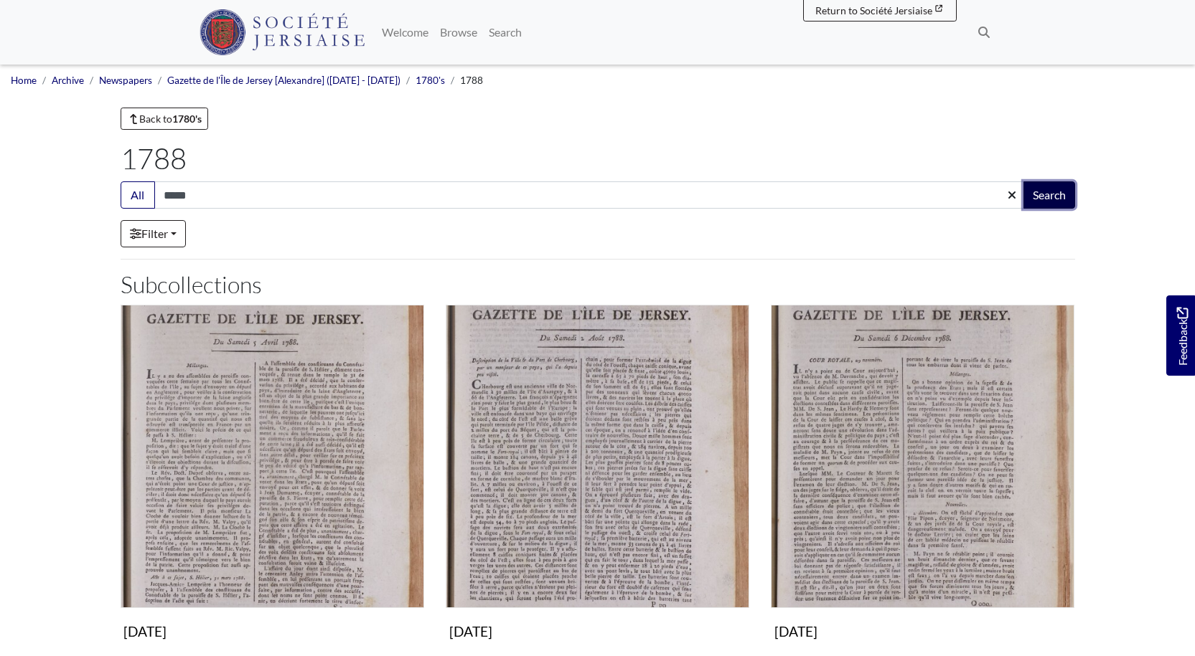
click at [1040, 190] on button "Search" at bounding box center [1049, 195] width 52 height 27
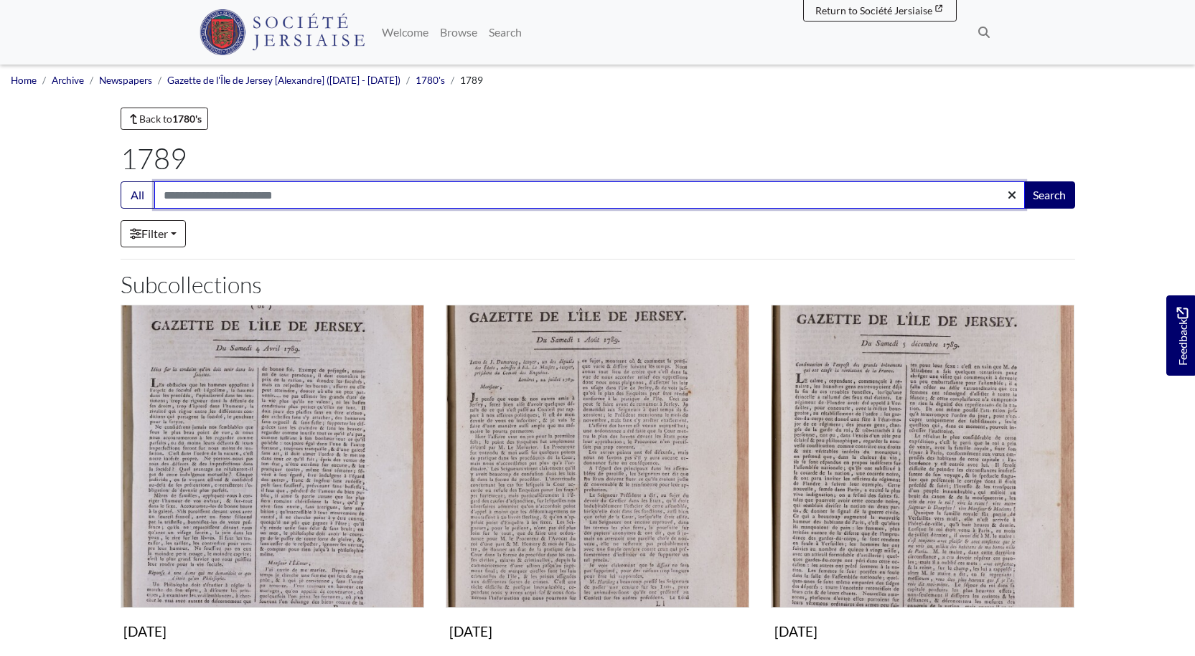
click at [217, 196] on input "Search:" at bounding box center [589, 195] width 870 height 27
type input "*****"
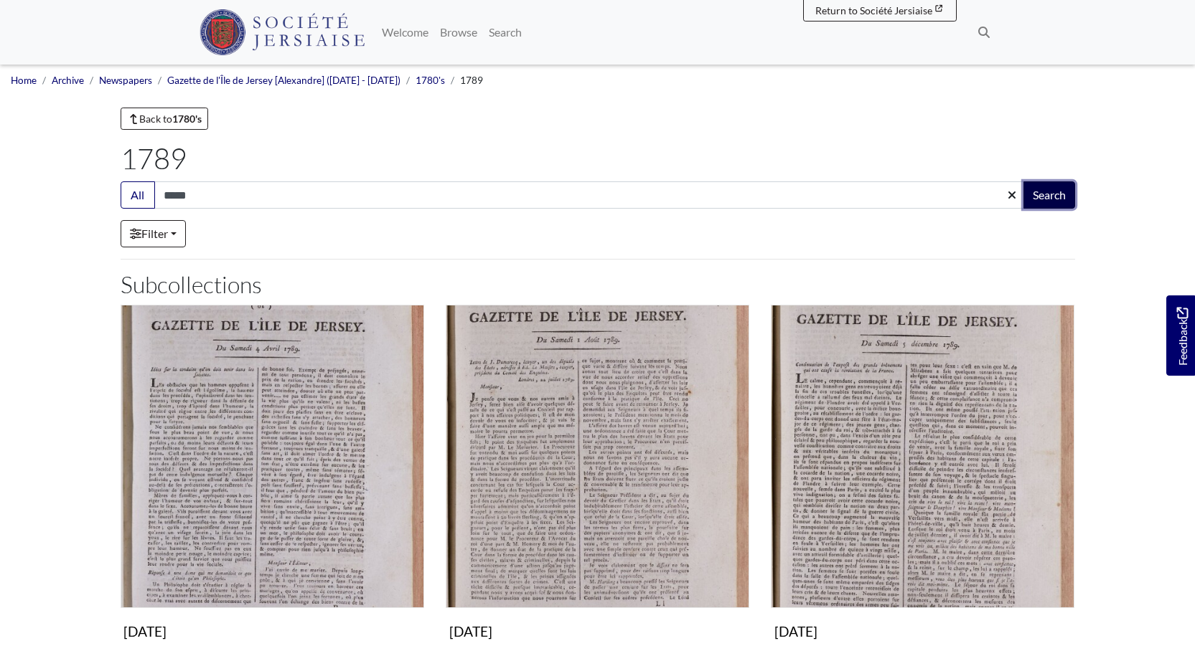
click at [1055, 192] on button "Search" at bounding box center [1049, 195] width 52 height 27
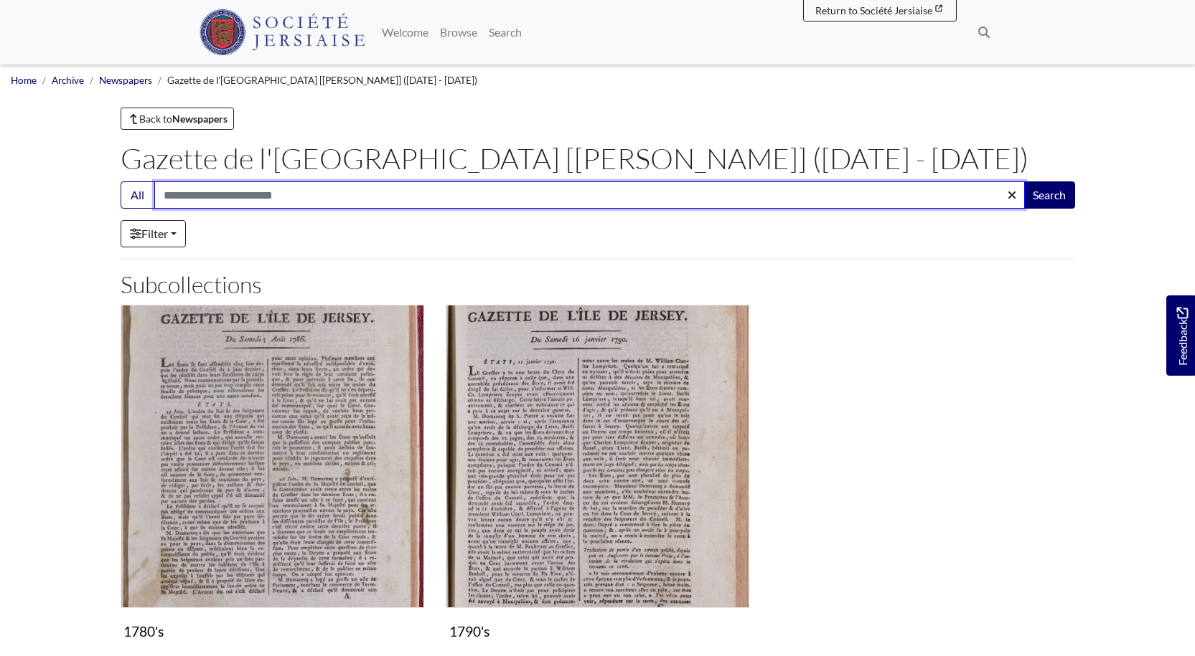
click at [233, 194] on input "Search:" at bounding box center [589, 195] width 870 height 27
type input "*****"
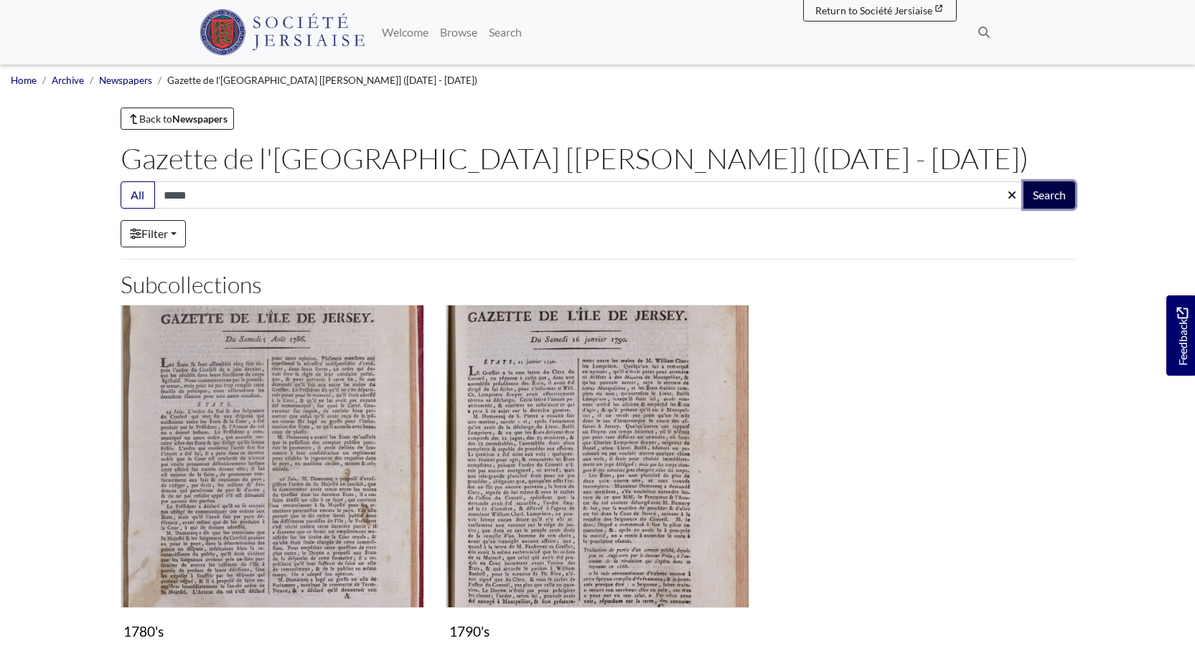
click at [1046, 194] on button "Search" at bounding box center [1049, 195] width 52 height 27
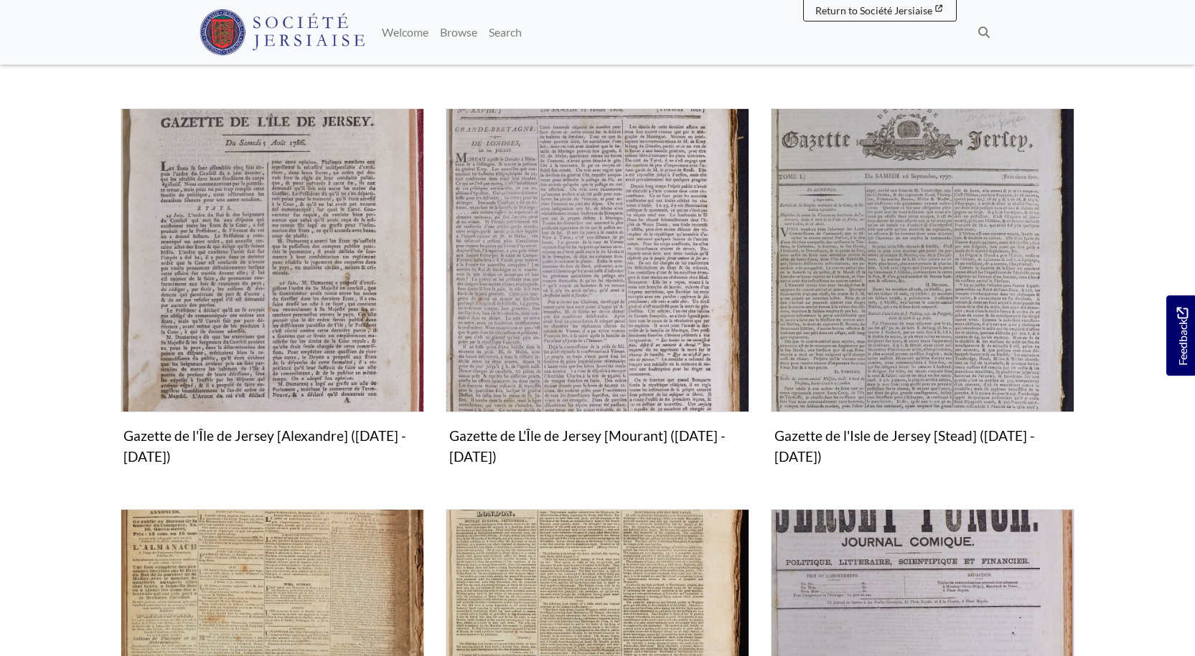
scroll to position [795, 0]
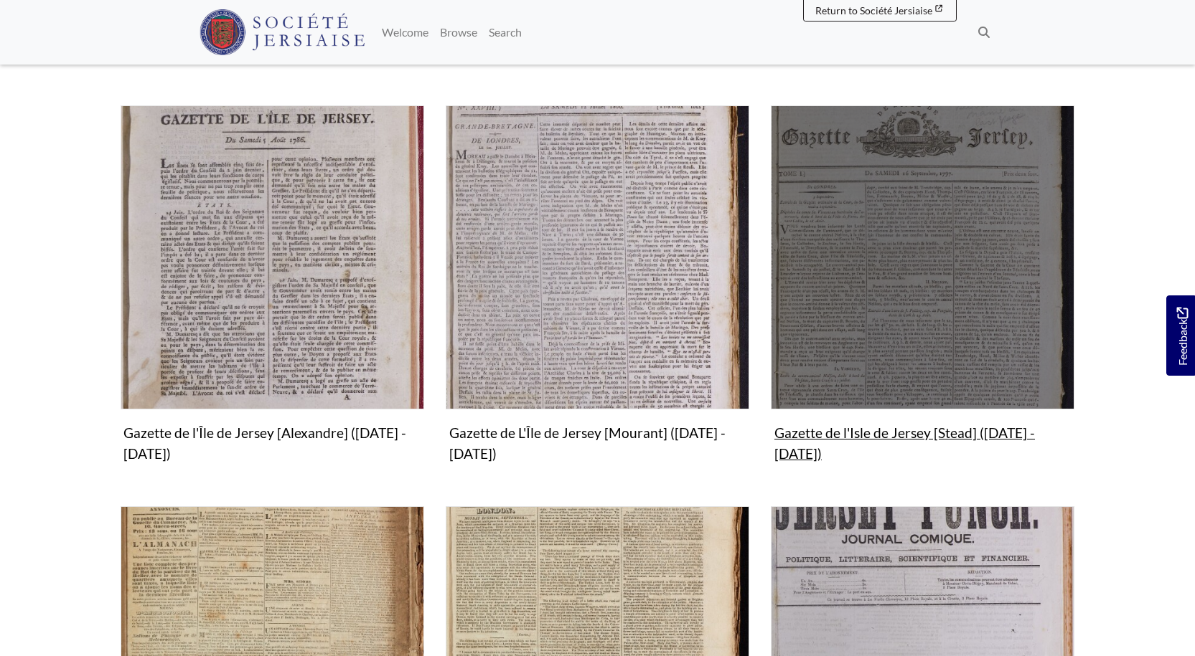
click at [954, 282] on img "Subcollection" at bounding box center [922, 256] width 303 height 303
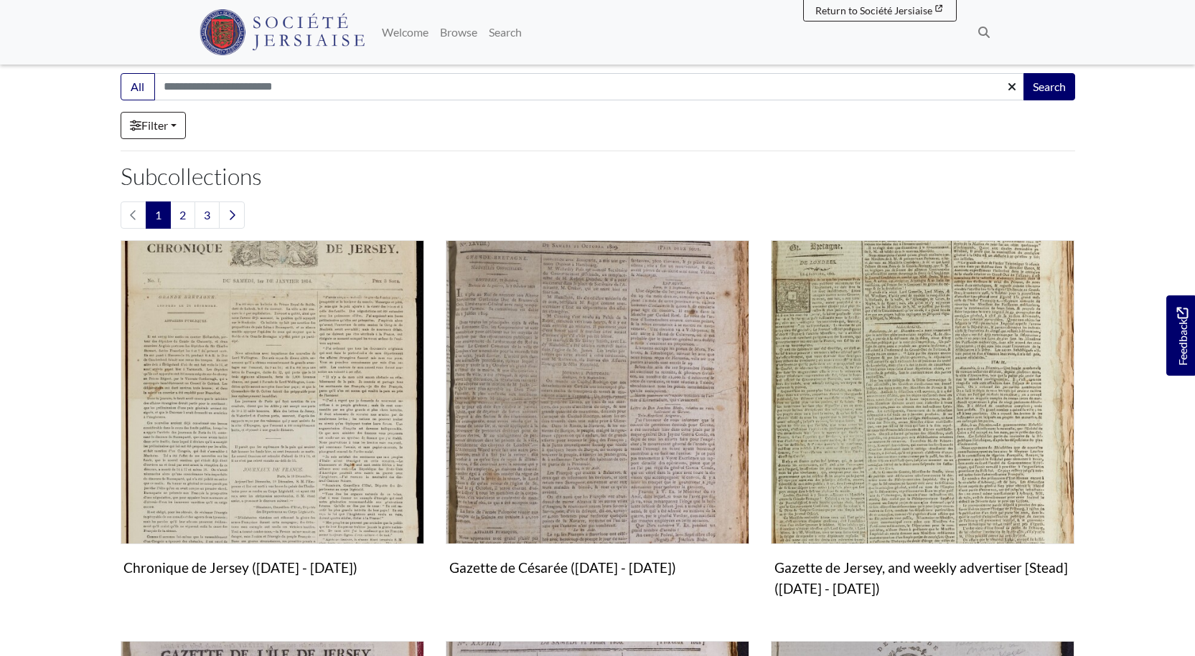
scroll to position [217, 0]
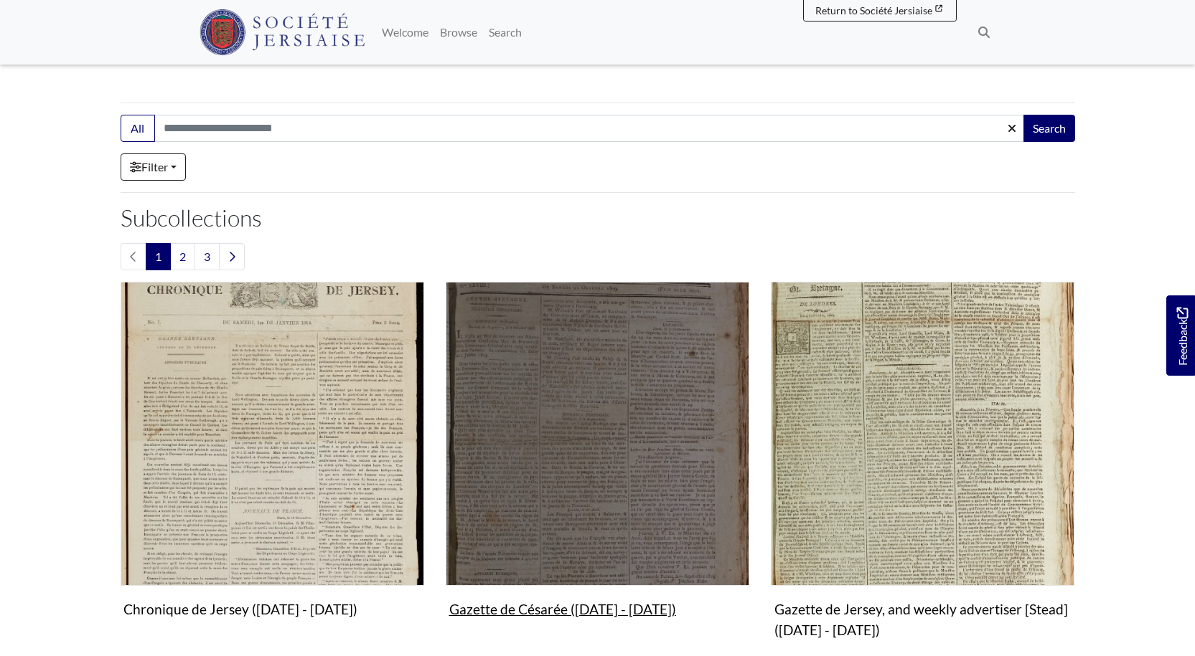
click at [591, 450] on img "Subcollection" at bounding box center [597, 433] width 303 height 303
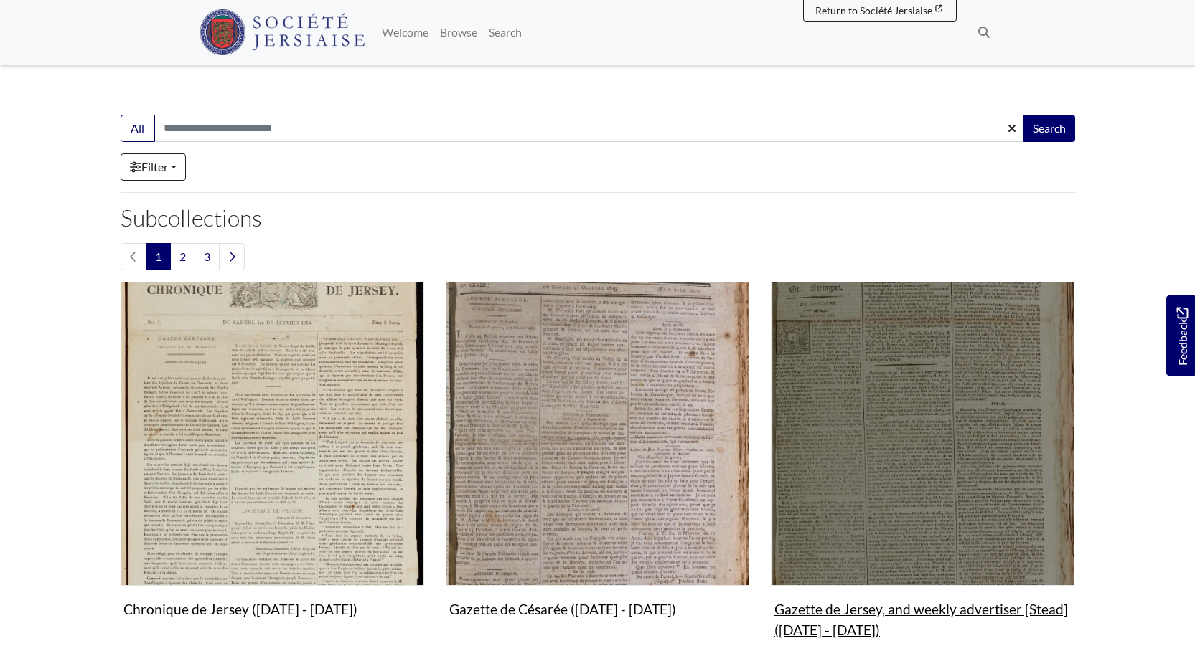
click at [898, 449] on img "Subcollection" at bounding box center [922, 433] width 303 height 303
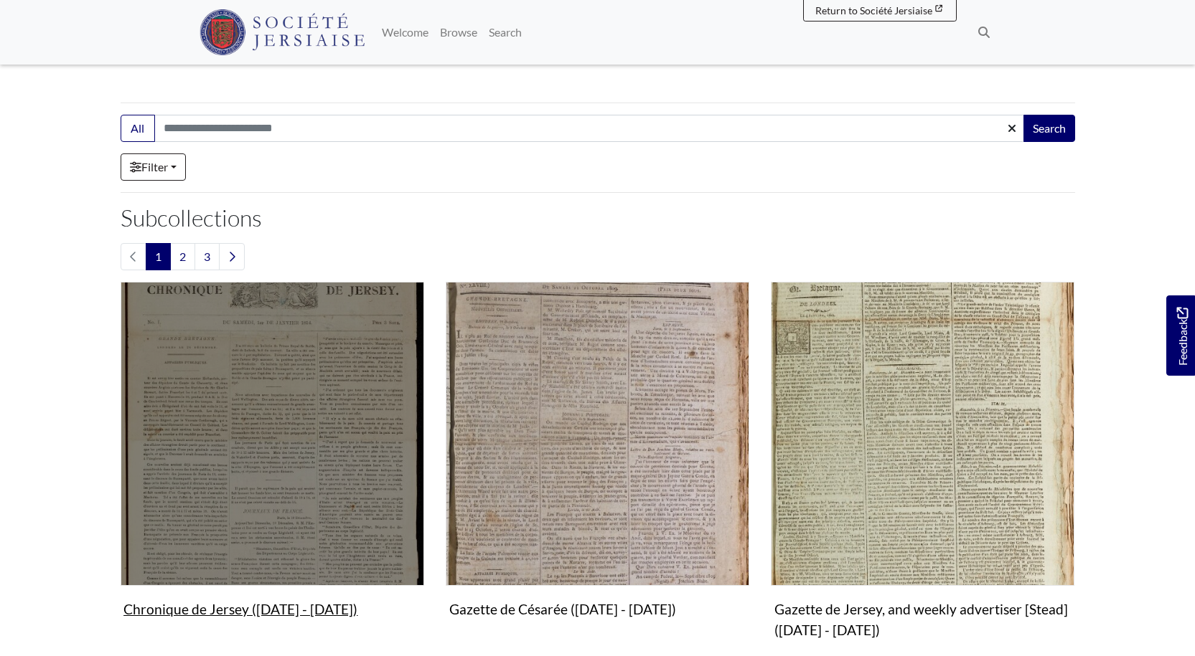
click at [300, 517] on img "Subcollection" at bounding box center [272, 433] width 303 height 303
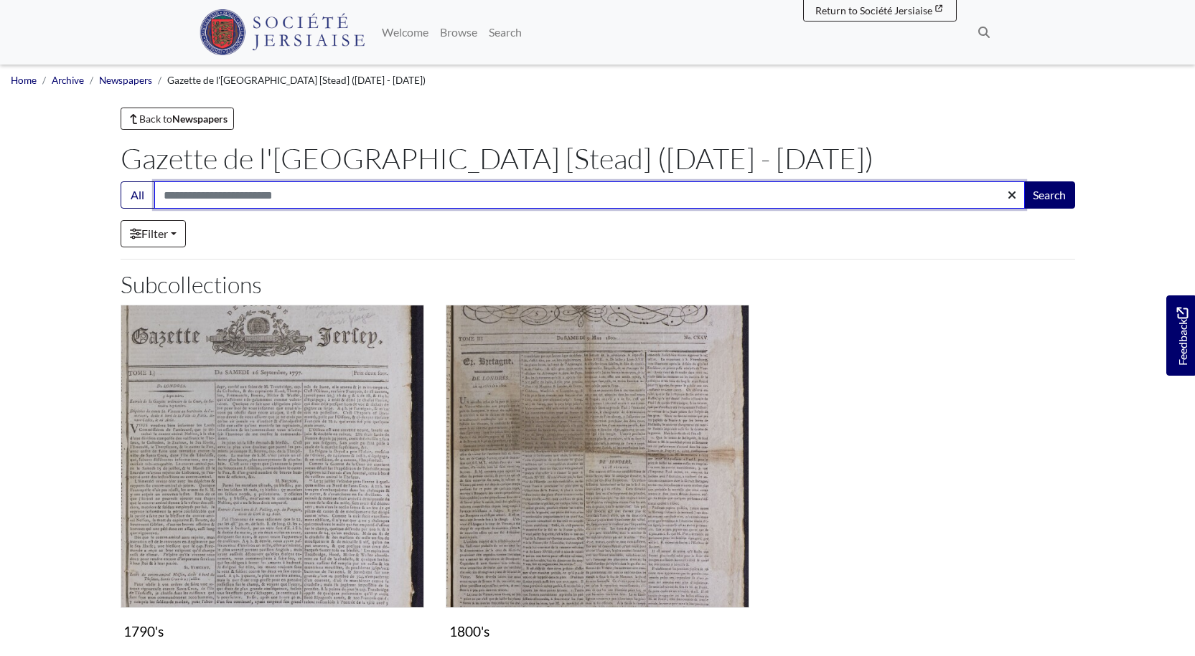
click at [187, 197] on input "Search:" at bounding box center [589, 195] width 870 height 27
type input "*****"
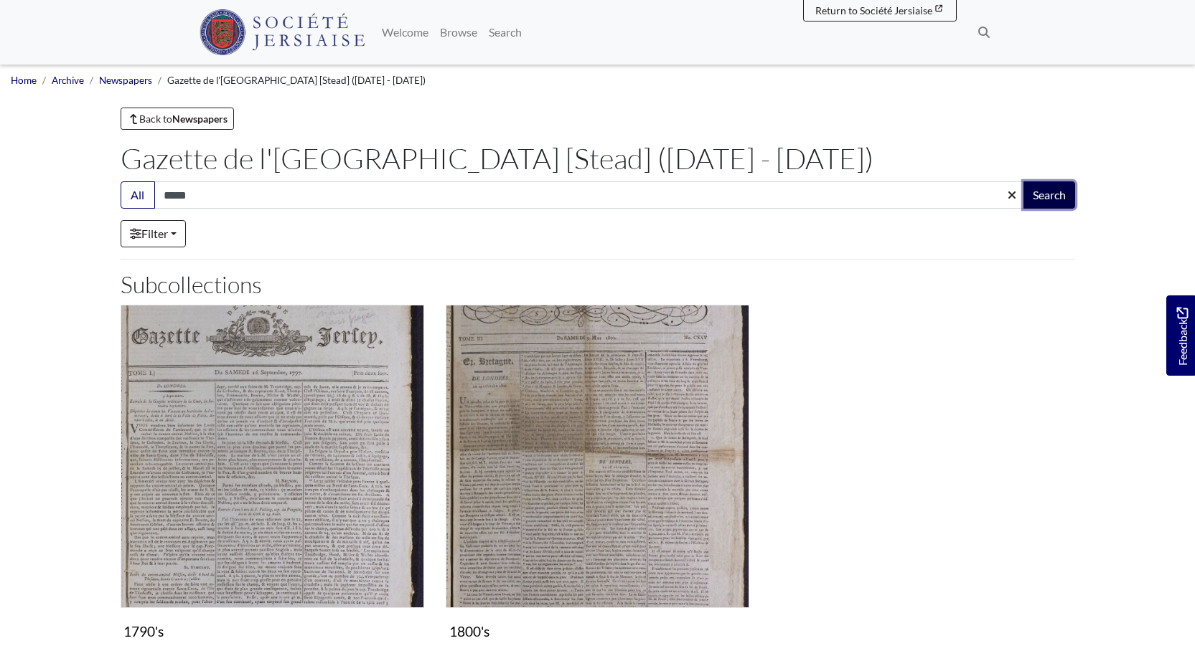
click at [1055, 191] on button "Search" at bounding box center [1049, 195] width 52 height 27
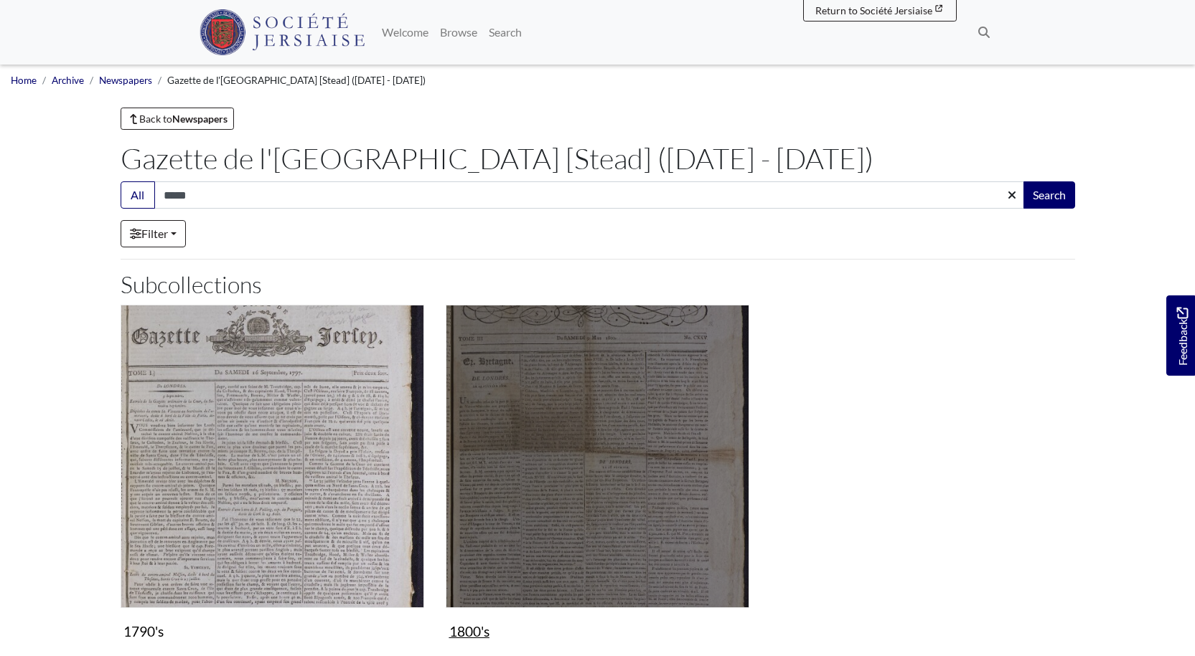
click at [600, 439] on img "Subcollection" at bounding box center [597, 456] width 303 height 303
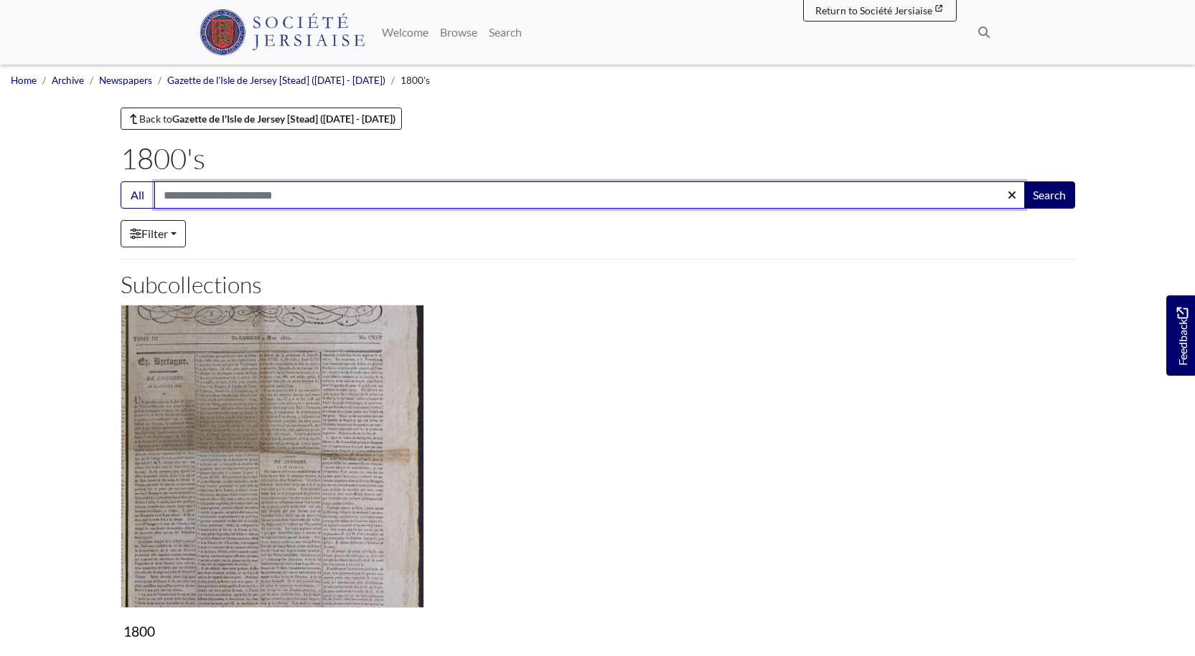
click at [268, 193] on input "Search:" at bounding box center [589, 195] width 870 height 27
type input "*****"
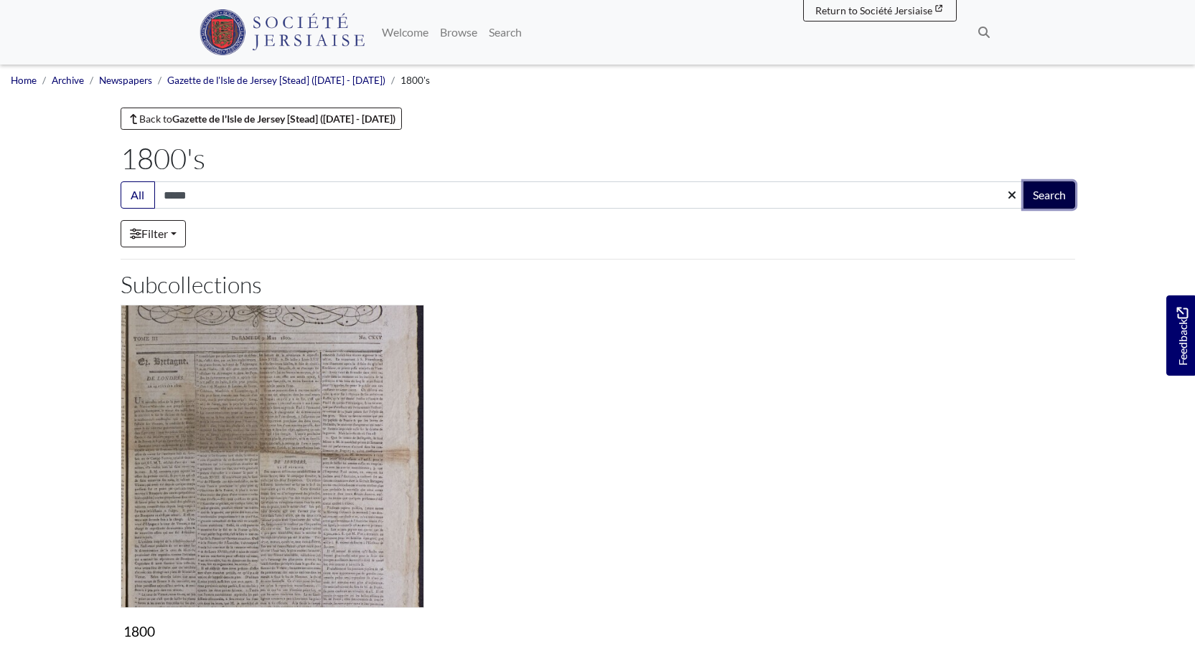
click at [1042, 194] on button "Search" at bounding box center [1049, 195] width 52 height 27
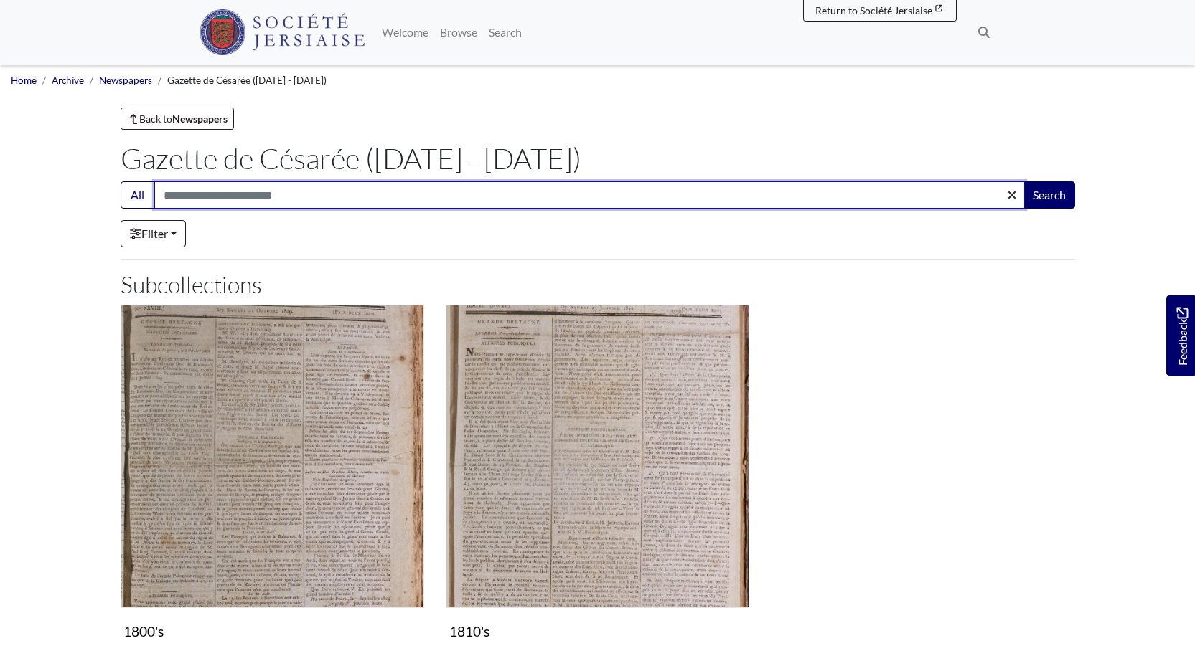
click at [215, 200] on input "Search:" at bounding box center [589, 195] width 870 height 27
type input "*****"
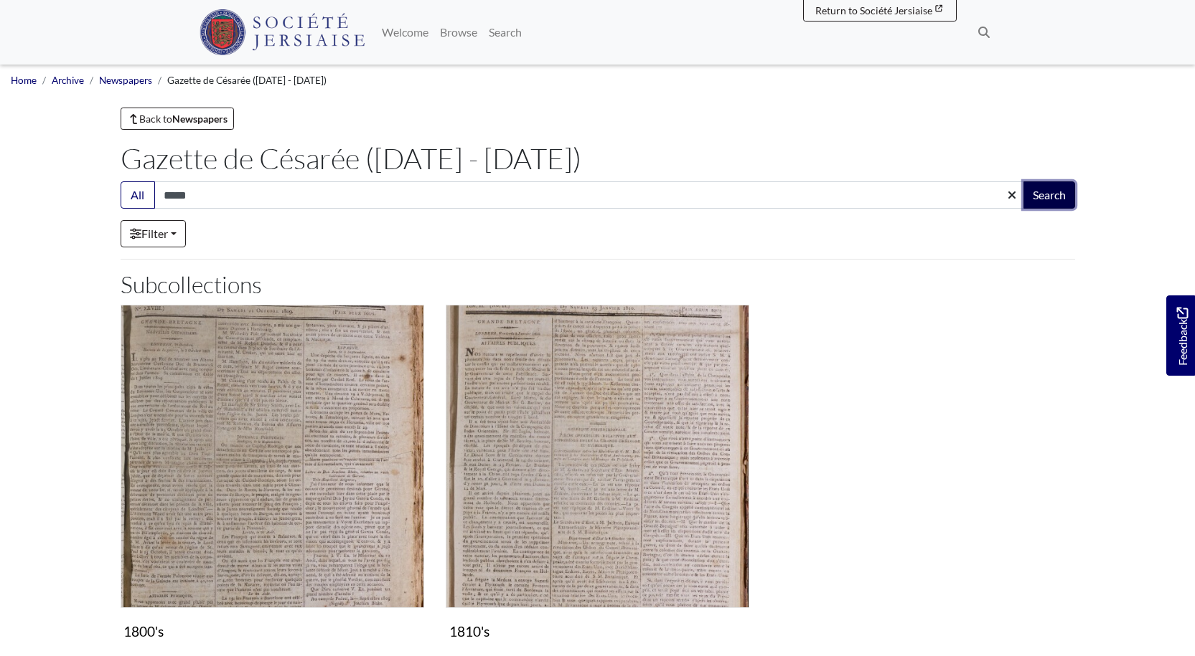
click at [1035, 192] on button "Search" at bounding box center [1049, 195] width 52 height 27
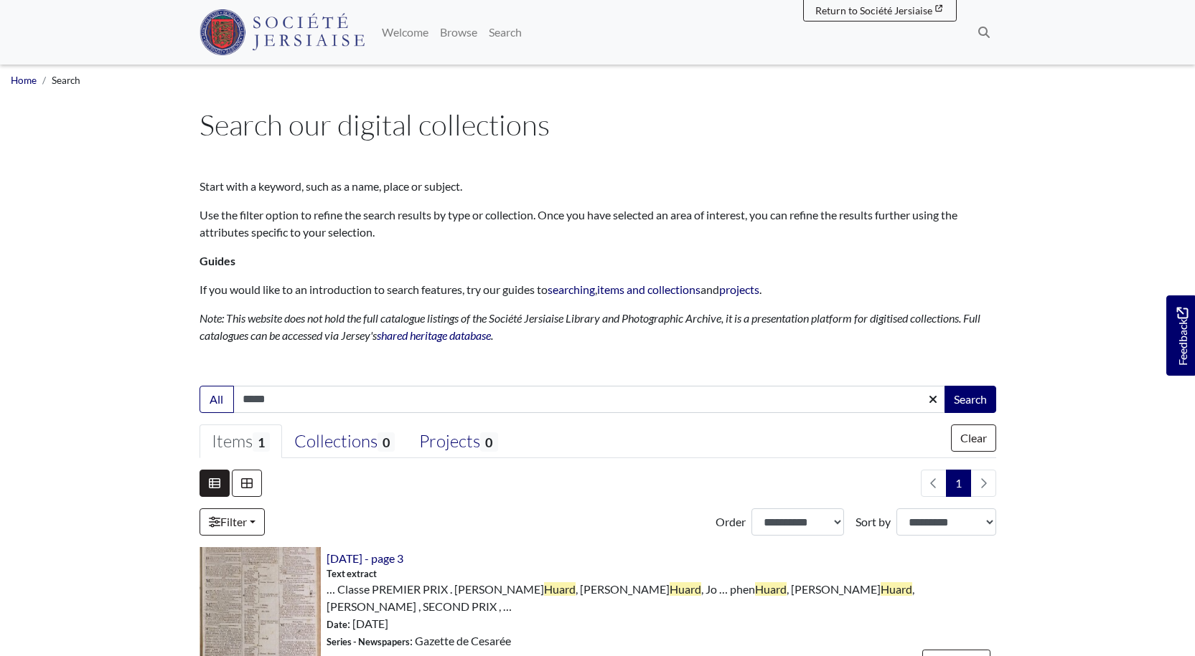
click at [227, 440] on div "Items 1" at bounding box center [241, 442] width 58 height 22
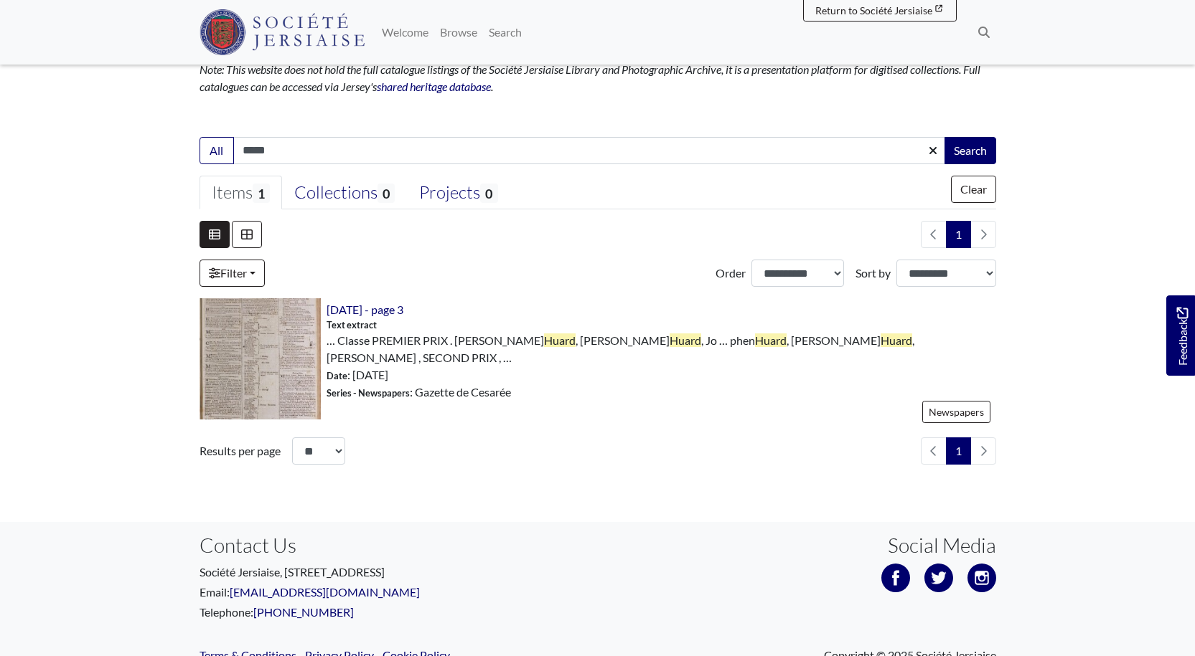
scroll to position [309, 0]
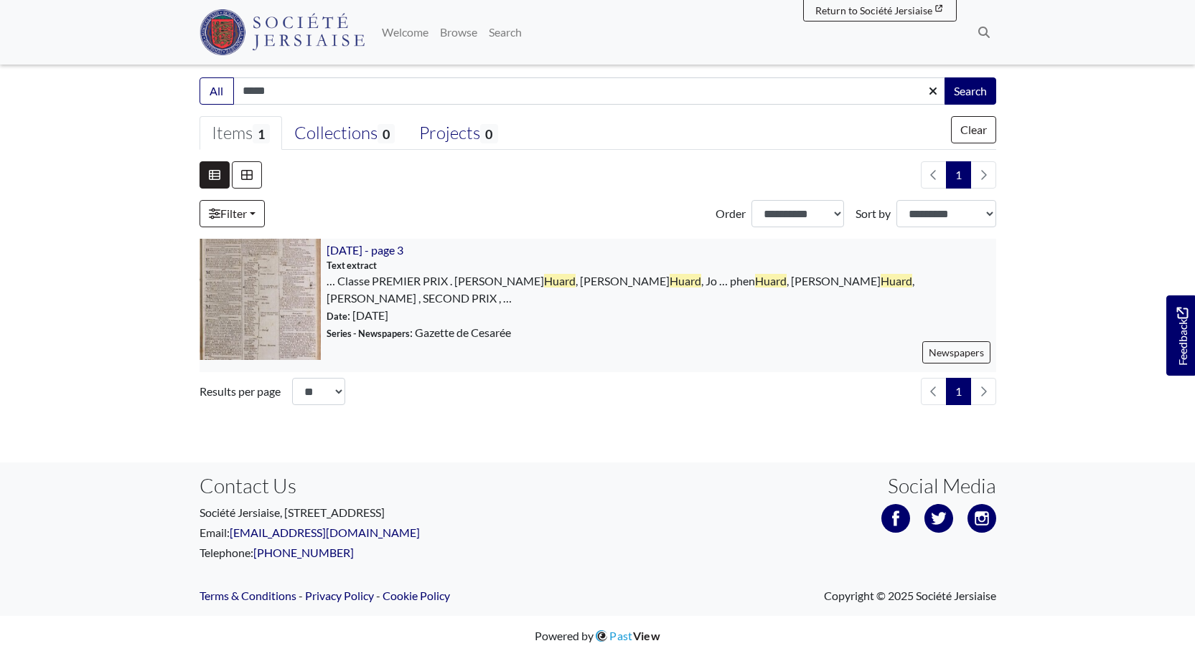
click at [248, 331] on img at bounding box center [259, 299] width 121 height 121
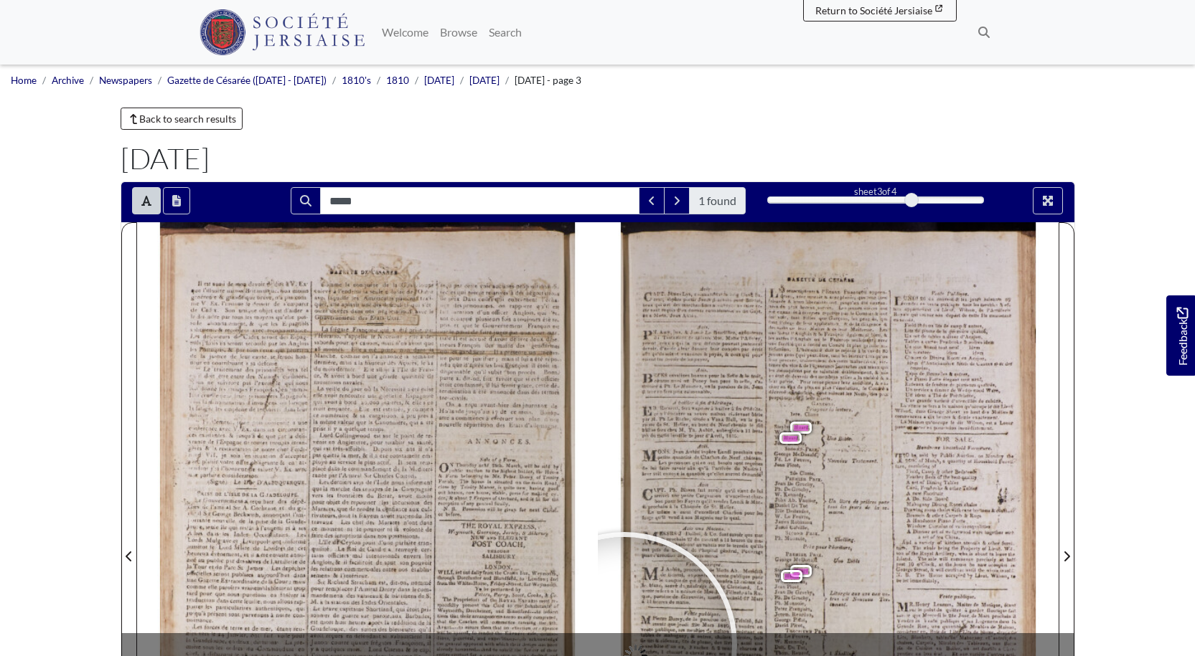
click at [624, 645] on div at bounding box center [624, 644] width 215 height 215
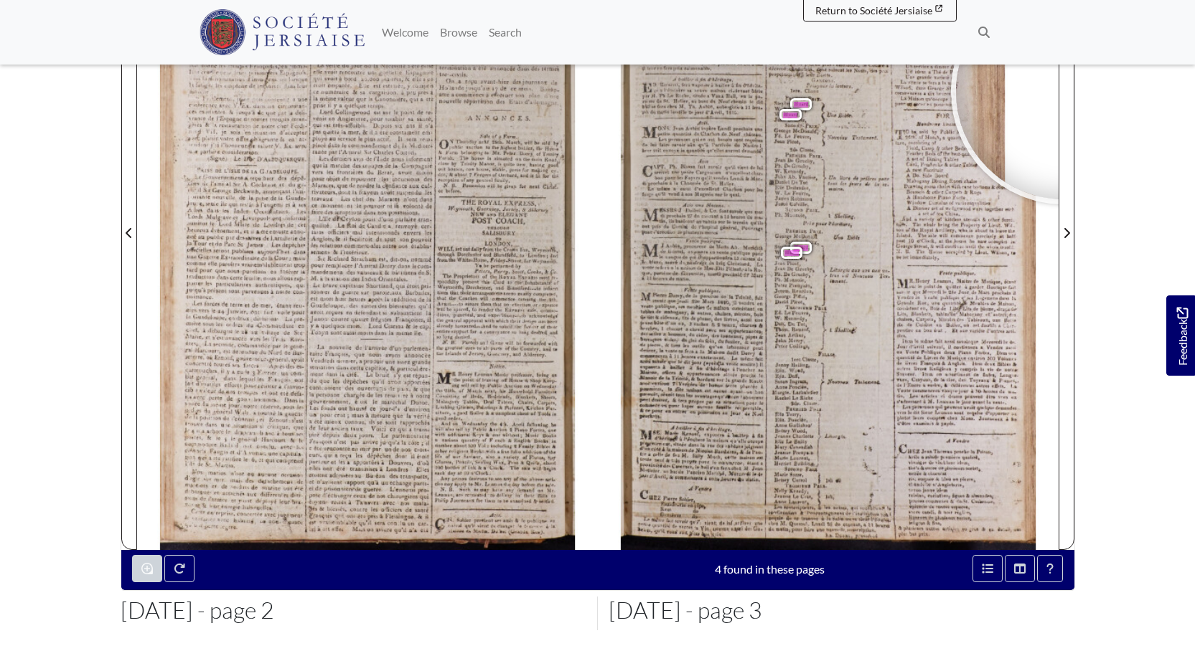
scroll to position [337, 0]
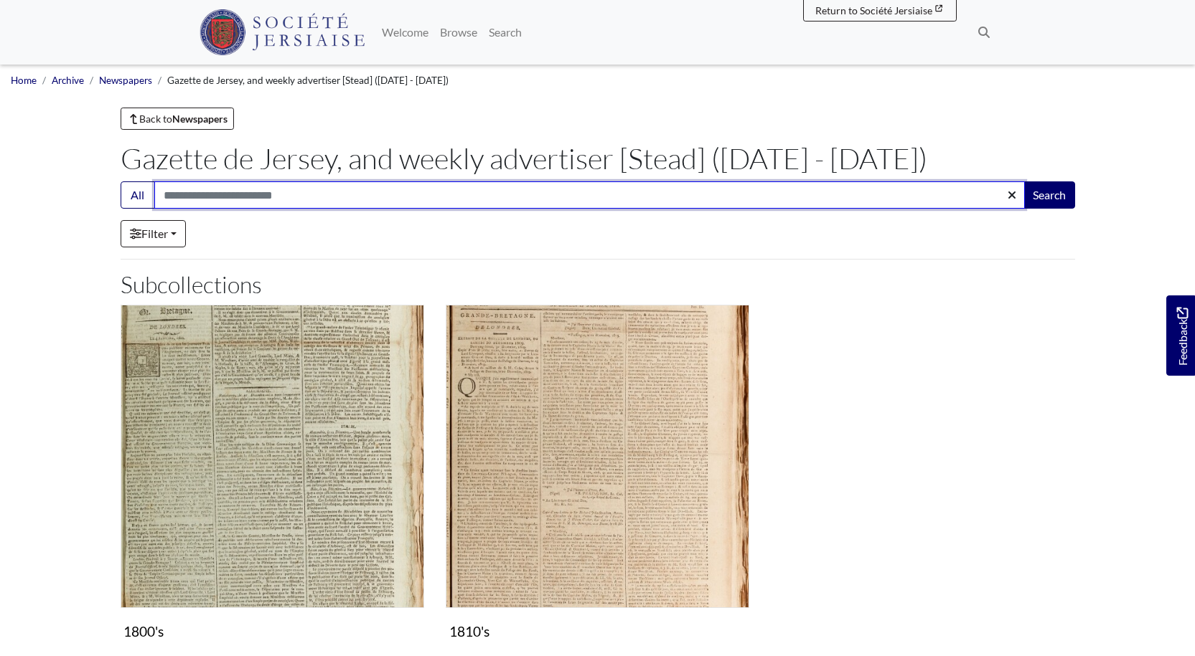
click at [216, 190] on input "Search:" at bounding box center [589, 195] width 870 height 27
type input "*****"
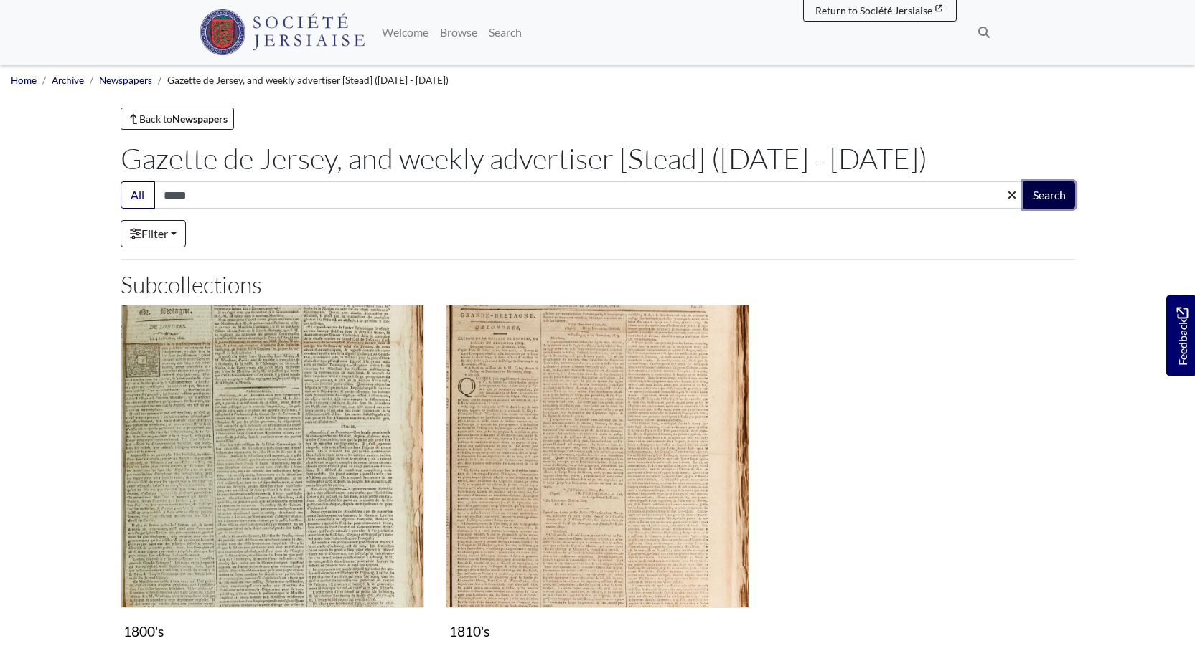
click at [1048, 192] on button "Search" at bounding box center [1049, 195] width 52 height 27
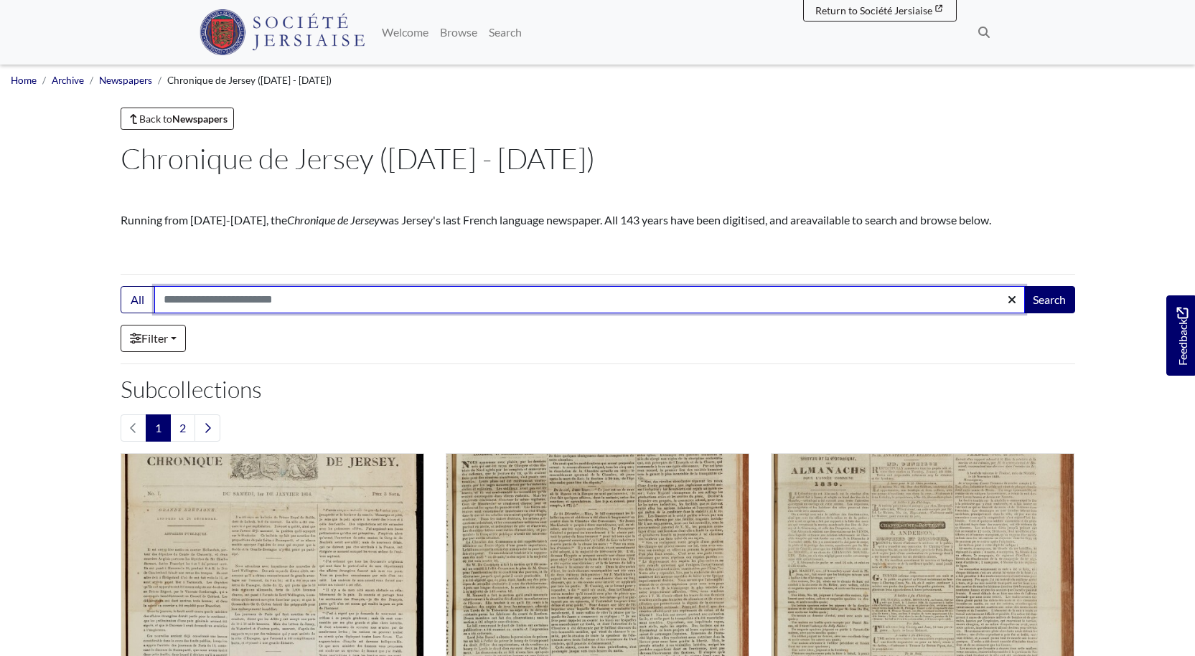
click at [197, 298] on input "Search:" at bounding box center [589, 299] width 870 height 27
type input "*****"
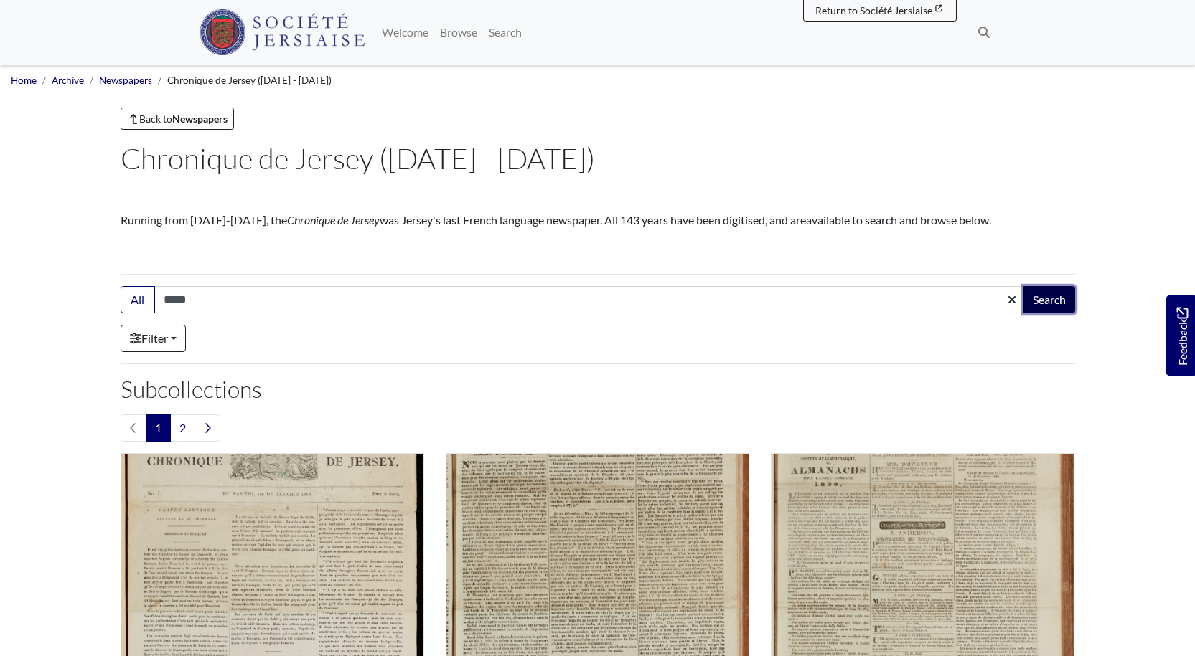
click at [1047, 296] on button "Search" at bounding box center [1049, 299] width 52 height 27
click at [1045, 301] on button "Search" at bounding box center [1049, 299] width 52 height 27
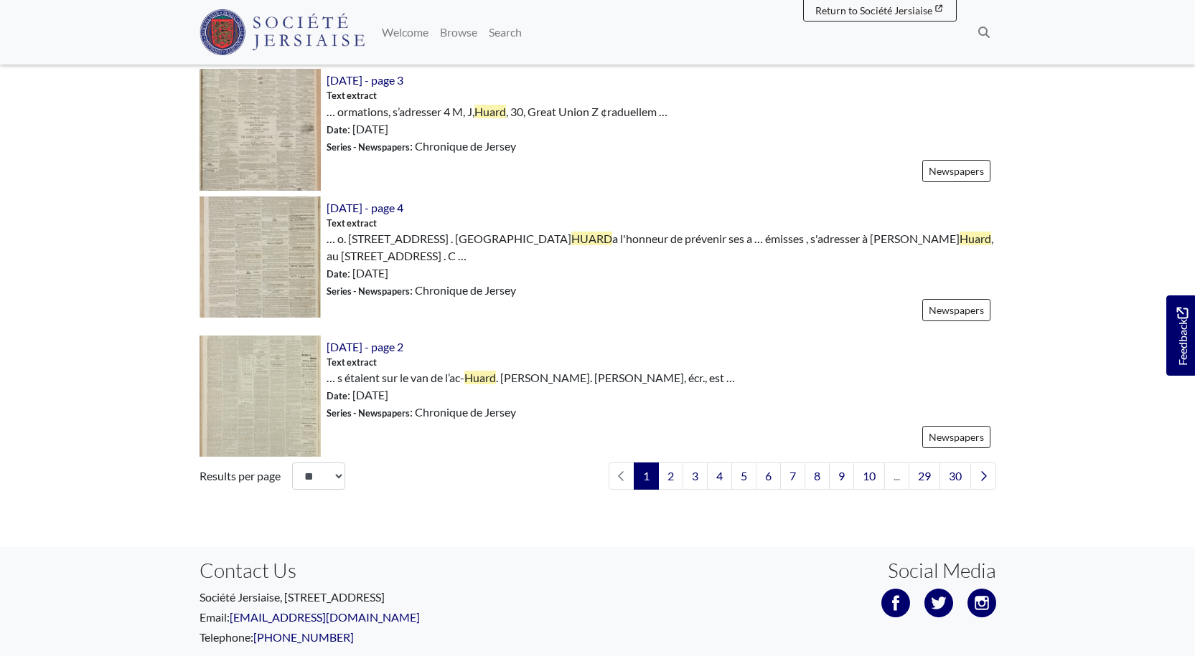
scroll to position [2020, 0]
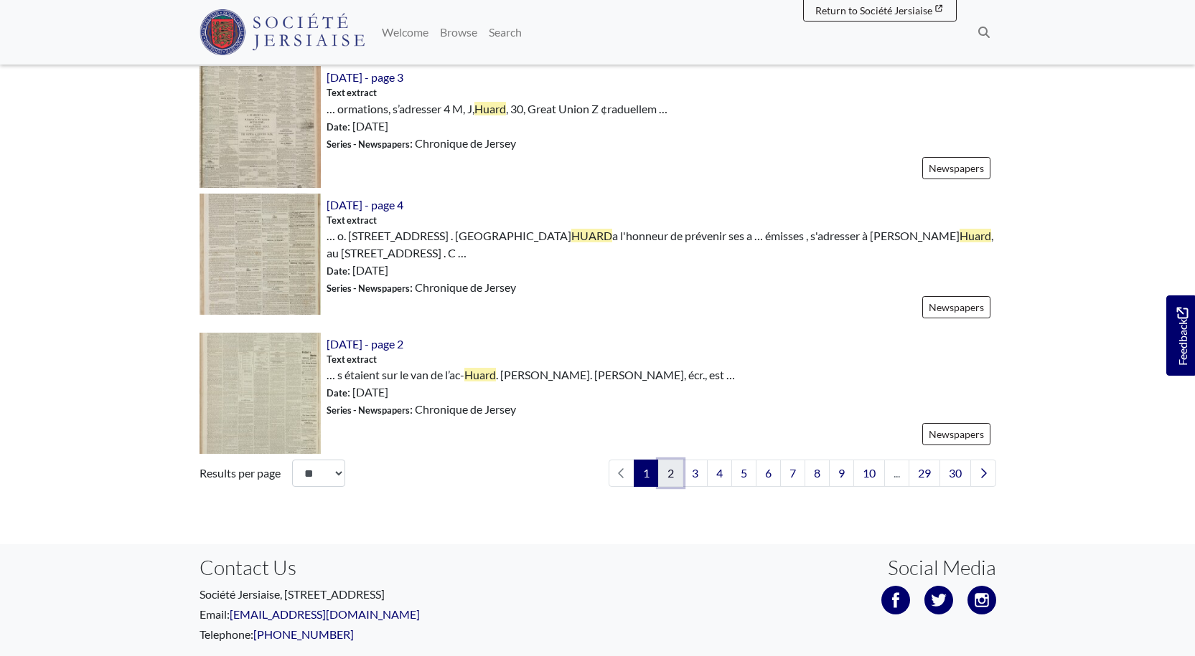
click at [668, 474] on link "2" at bounding box center [670, 473] width 25 height 27
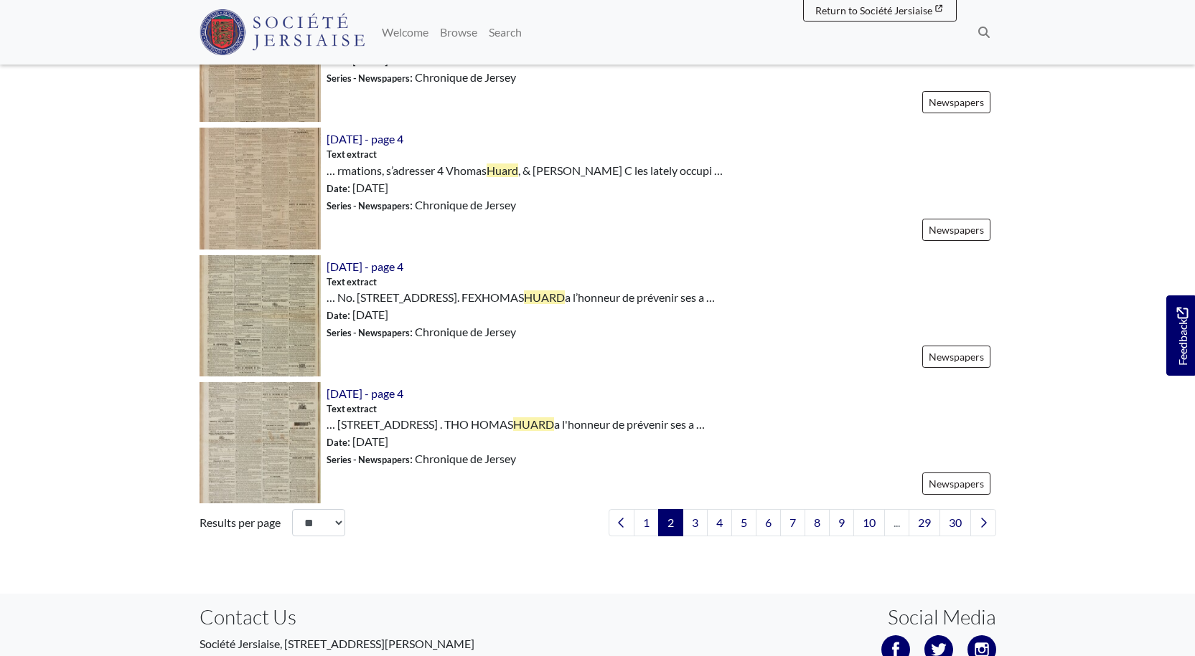
scroll to position [1964, 0]
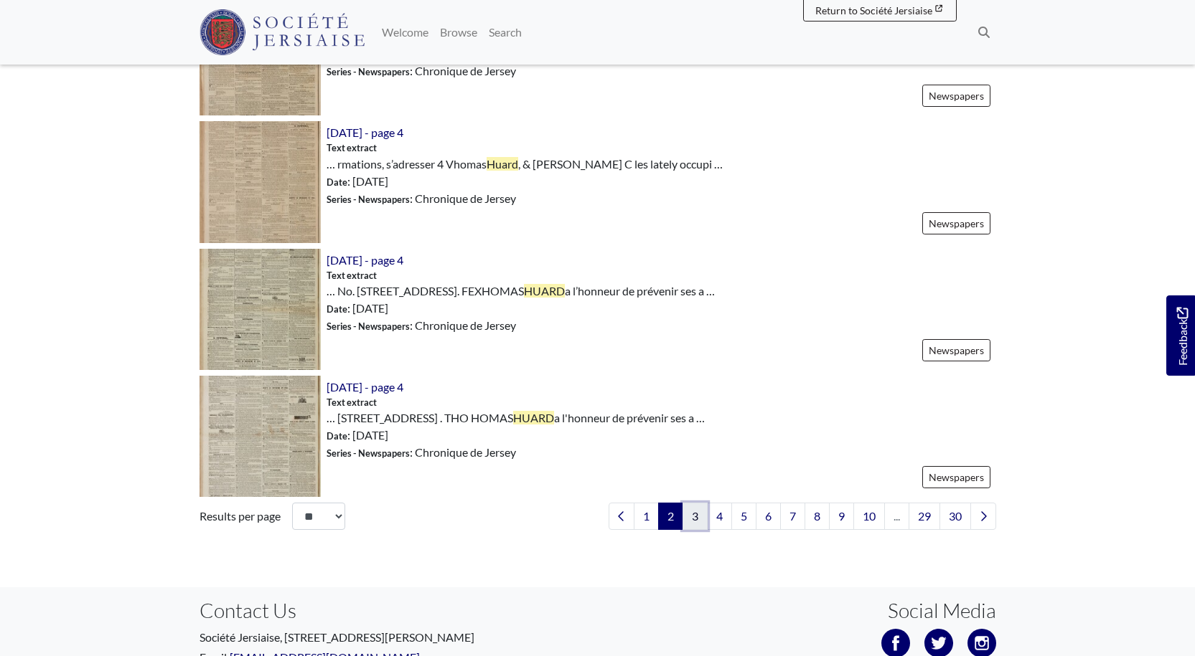
click at [692, 514] on link "3" at bounding box center [694, 516] width 25 height 27
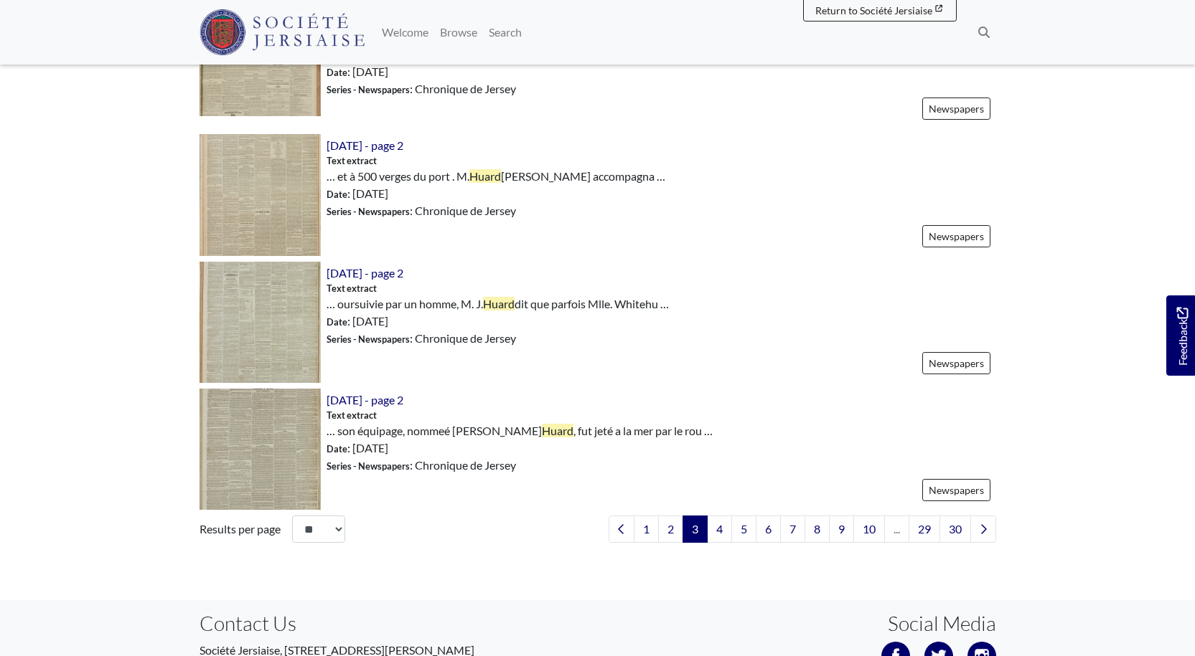
scroll to position [1989, 0]
